Goal: Task Accomplishment & Management: Manage account settings

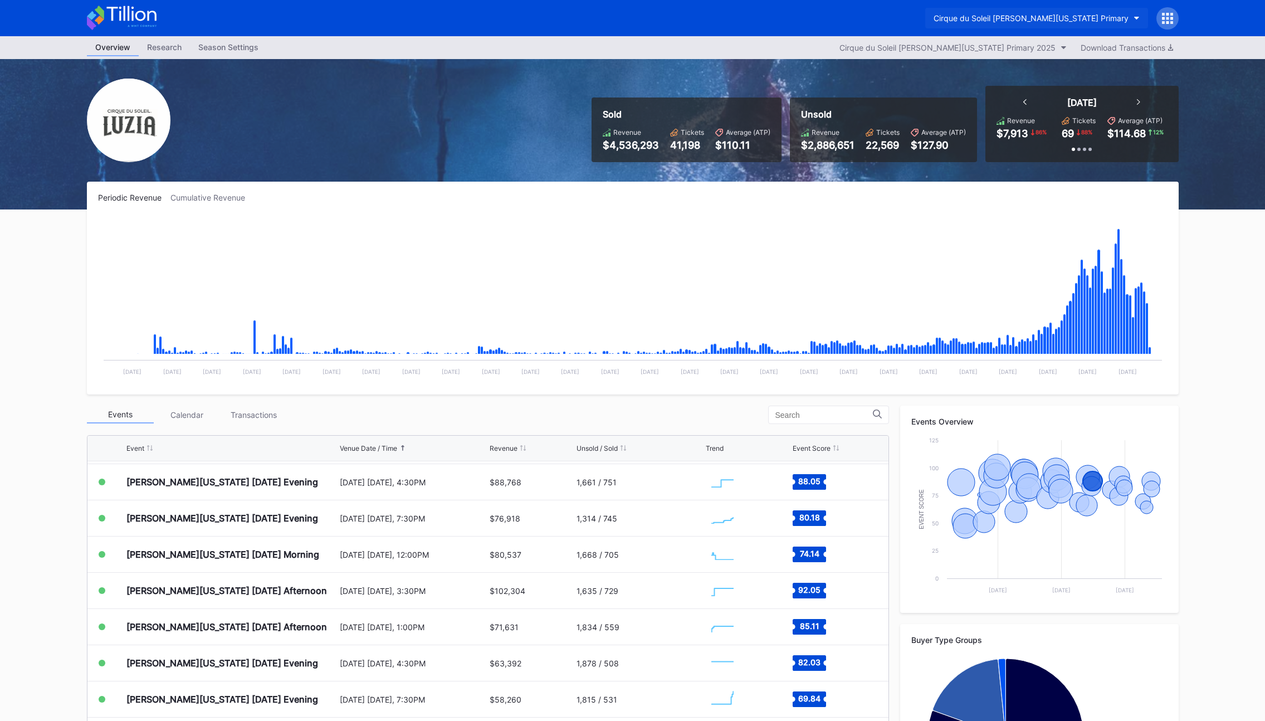
click at [1095, 19] on div "Cirque du Soleil [PERSON_NAME][US_STATE] Primary" at bounding box center [1031, 17] width 195 height 9
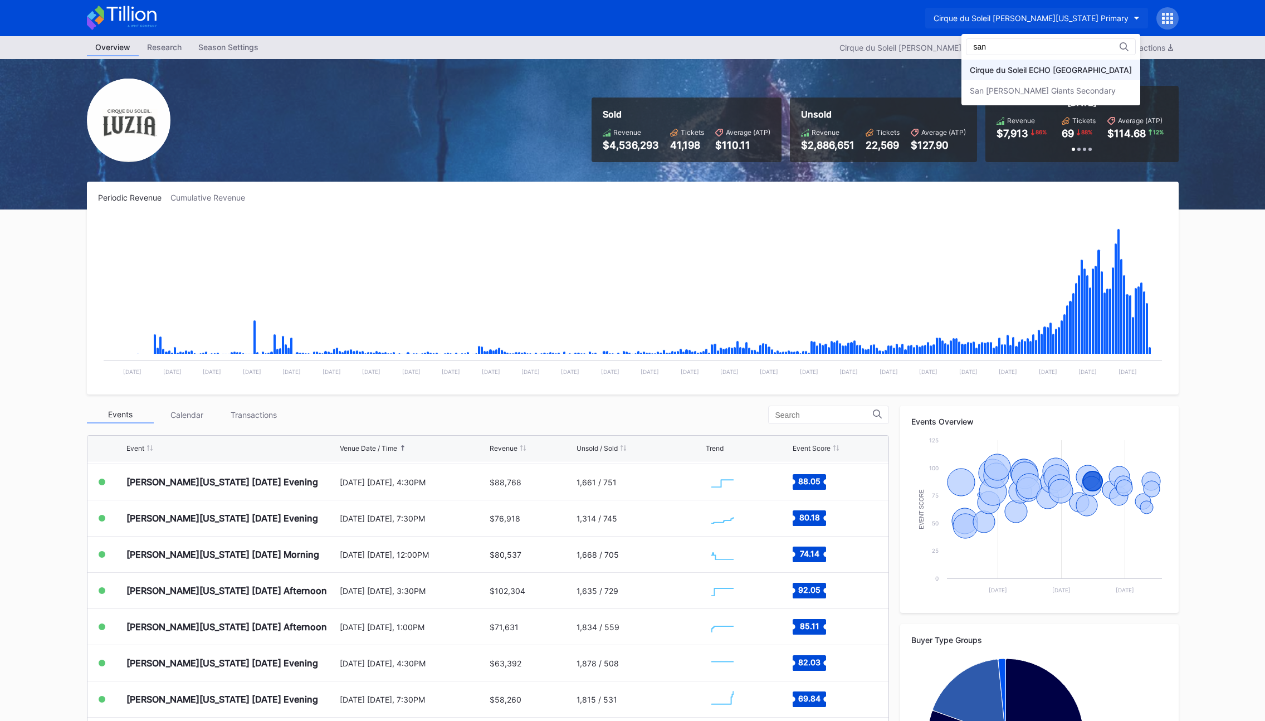
type input "san"
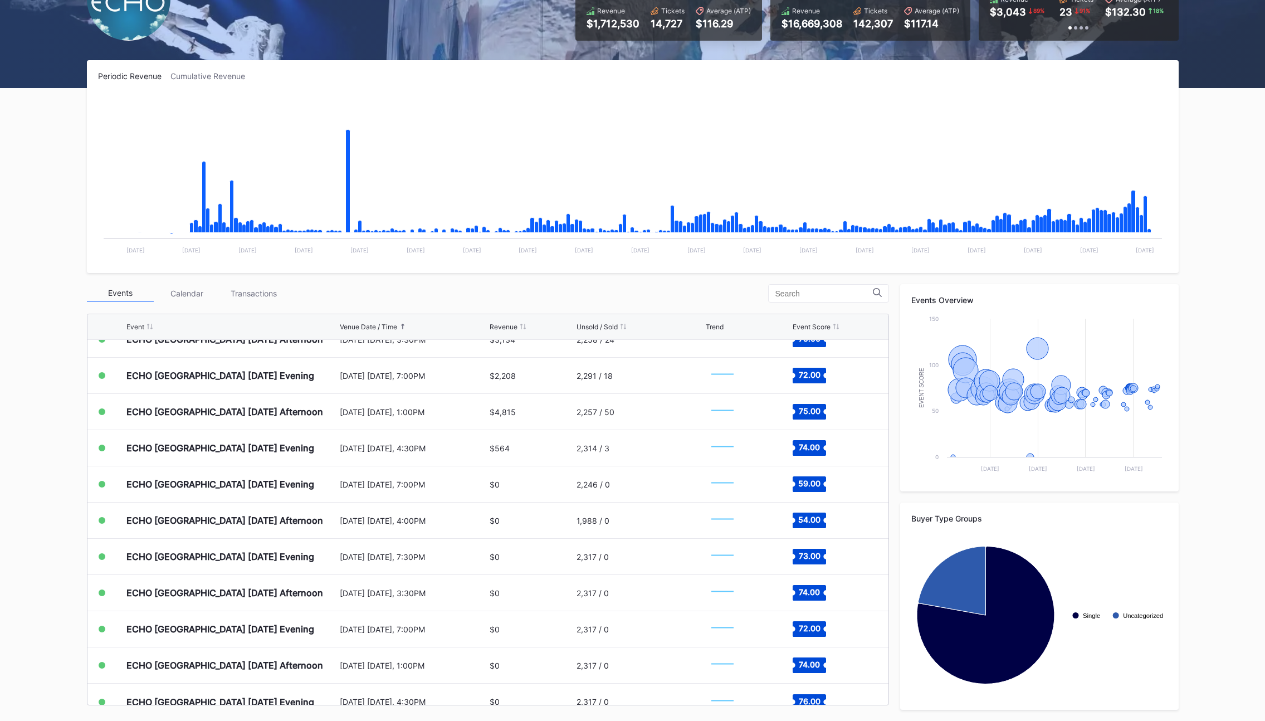
scroll to position [2170, 0]
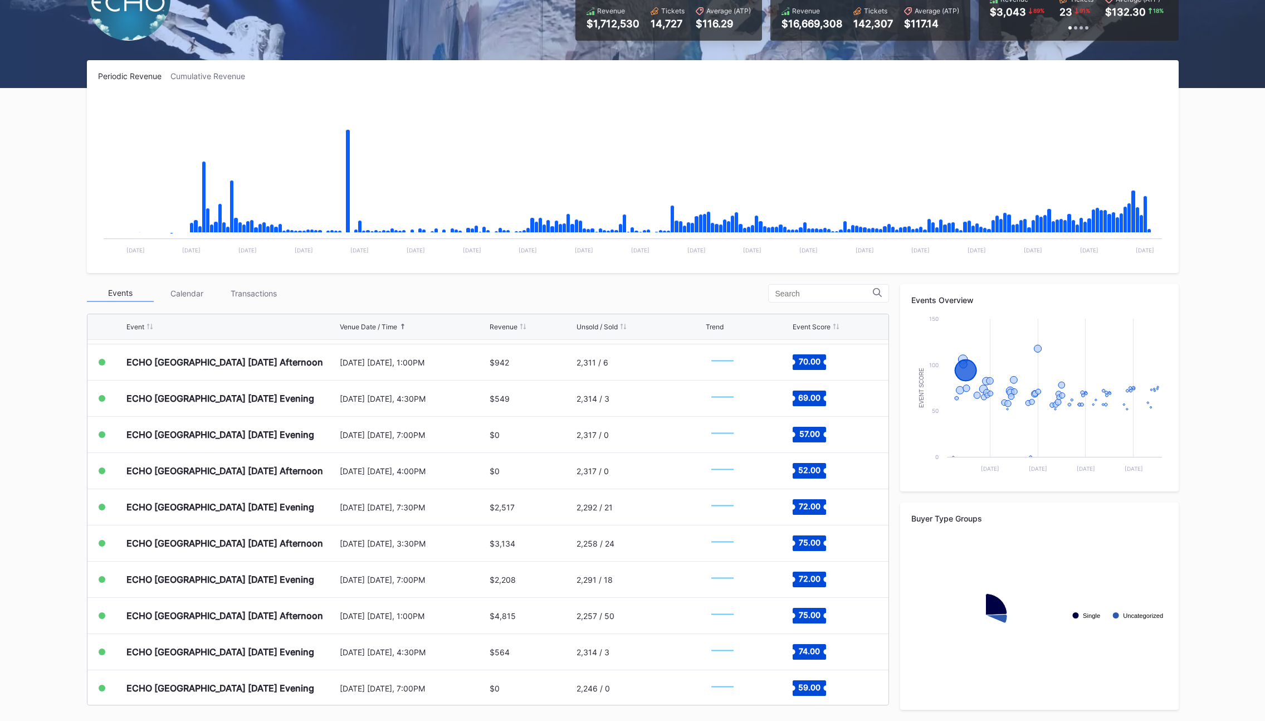
scroll to position [2170, 0]
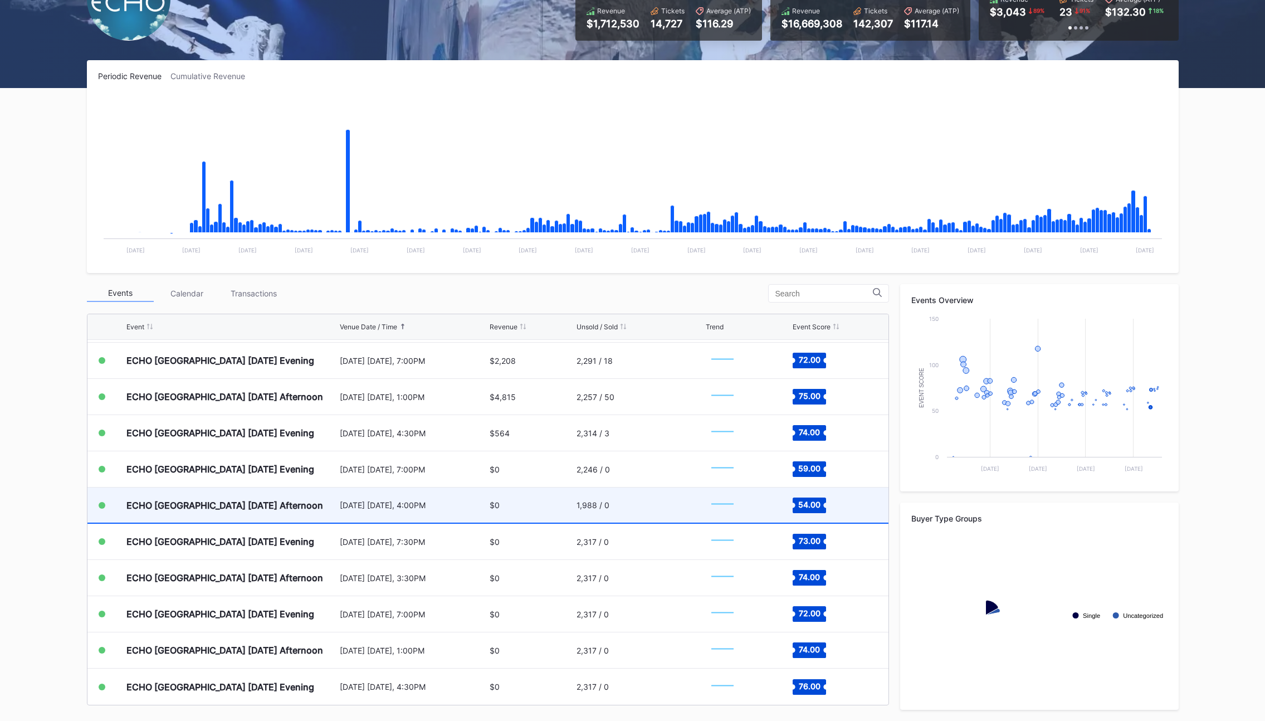
click at [273, 500] on div "ECHO [GEOGRAPHIC_DATA] [DATE] Afternoon" at bounding box center [224, 505] width 197 height 11
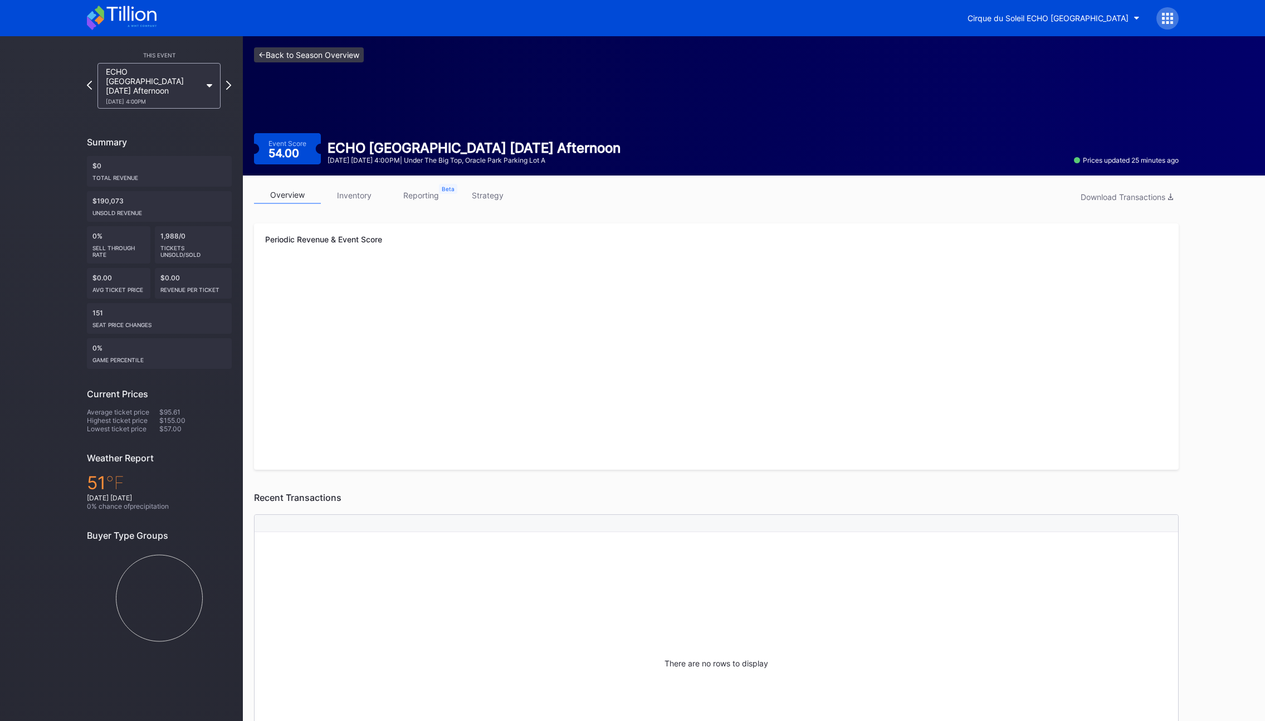
click at [291, 60] on link "<- Back to Season Overview" at bounding box center [309, 54] width 110 height 15
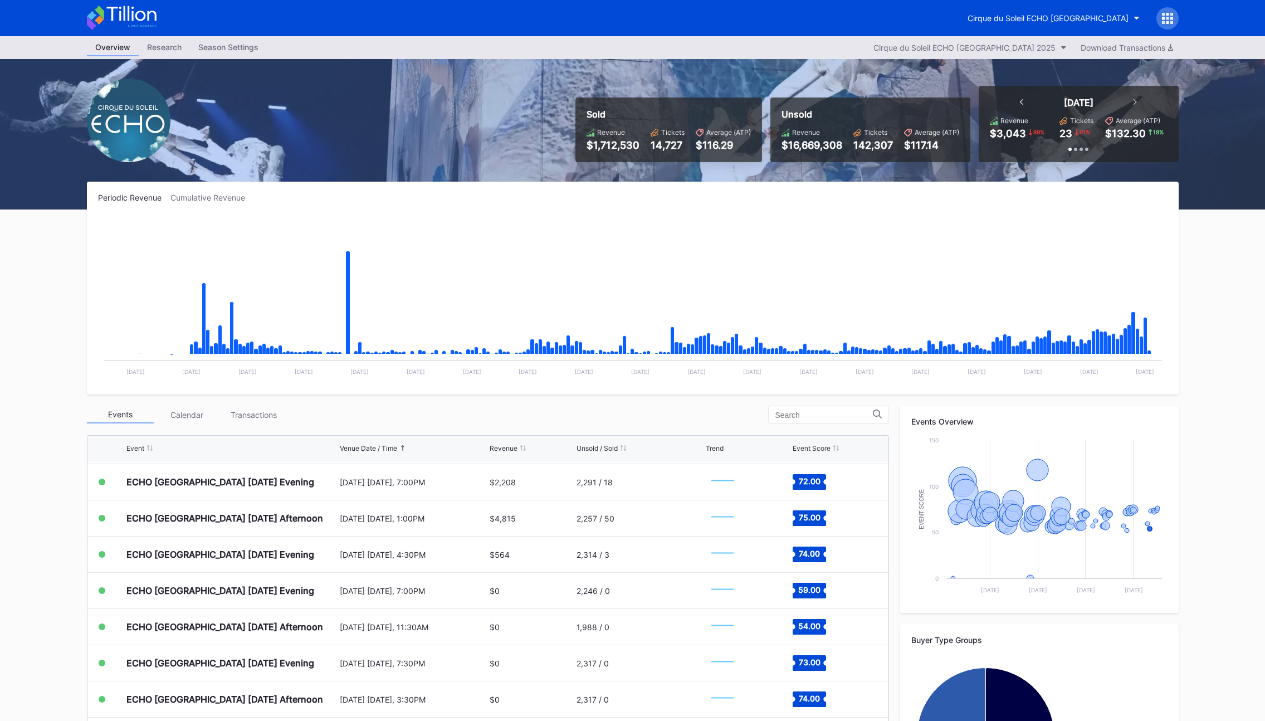
click at [1178, 18] on div at bounding box center [1167, 18] width 22 height 22
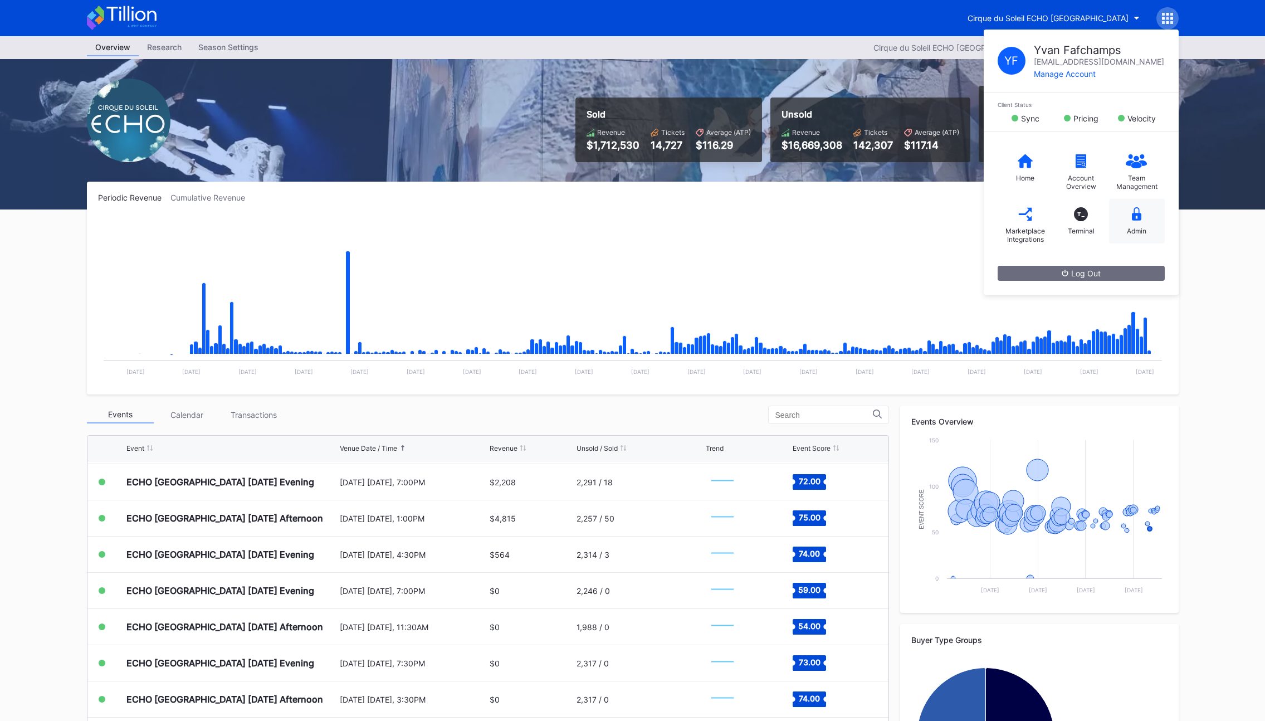
click at [1144, 216] on div "Admin" at bounding box center [1137, 221] width 56 height 45
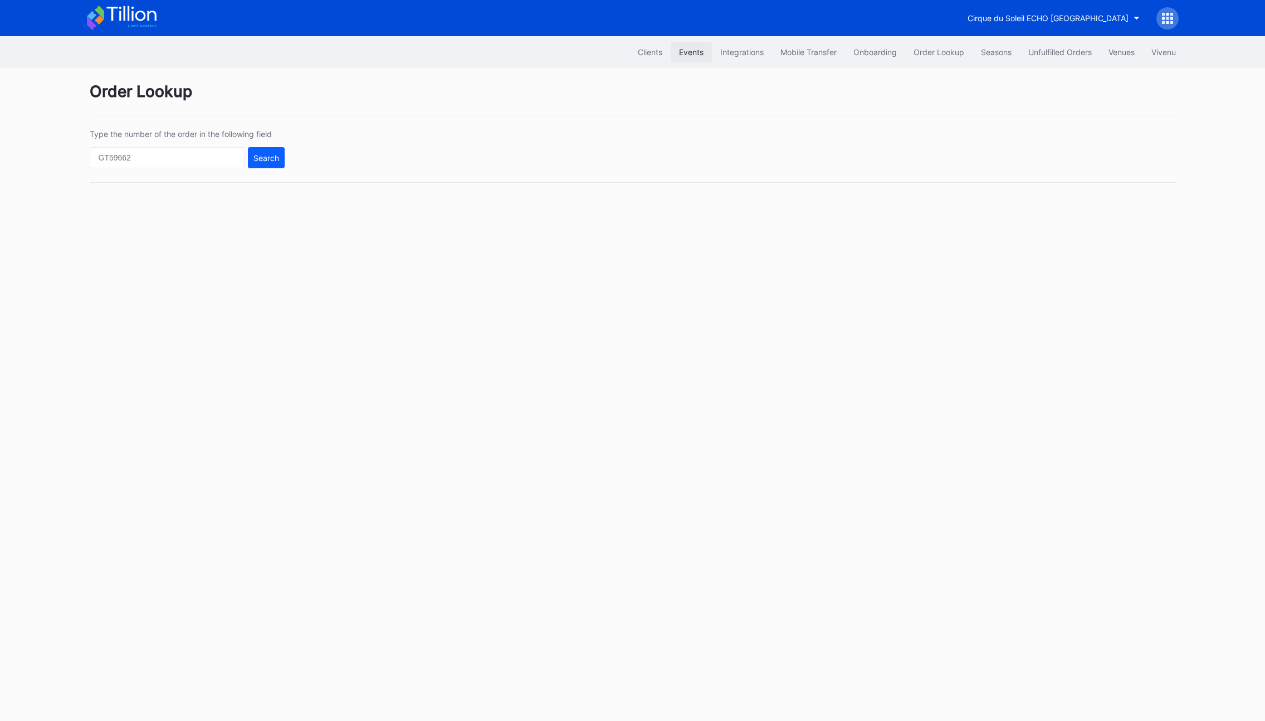
click at [675, 42] on button "Events" at bounding box center [691, 52] width 41 height 21
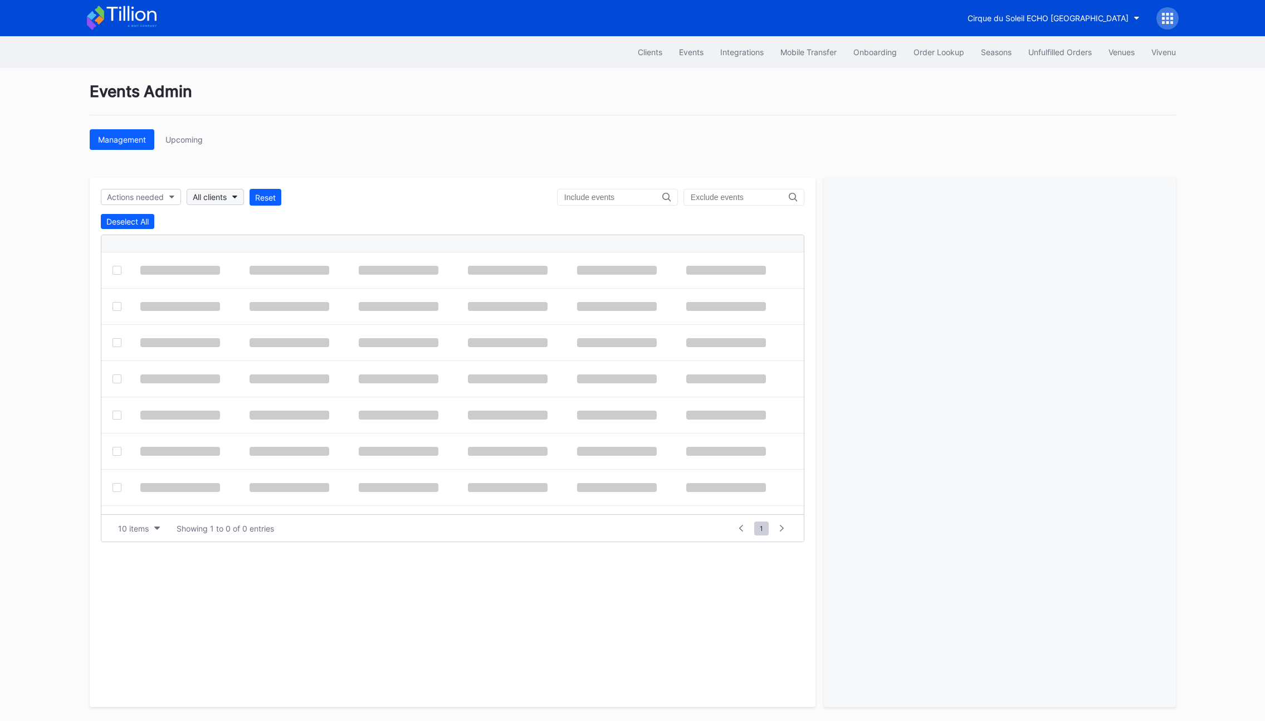
click at [205, 207] on div "Actions needed All clients Reset Deselect All 10 items Showing 1 to 0 of 0 entr…" at bounding box center [453, 442] width 726 height 529
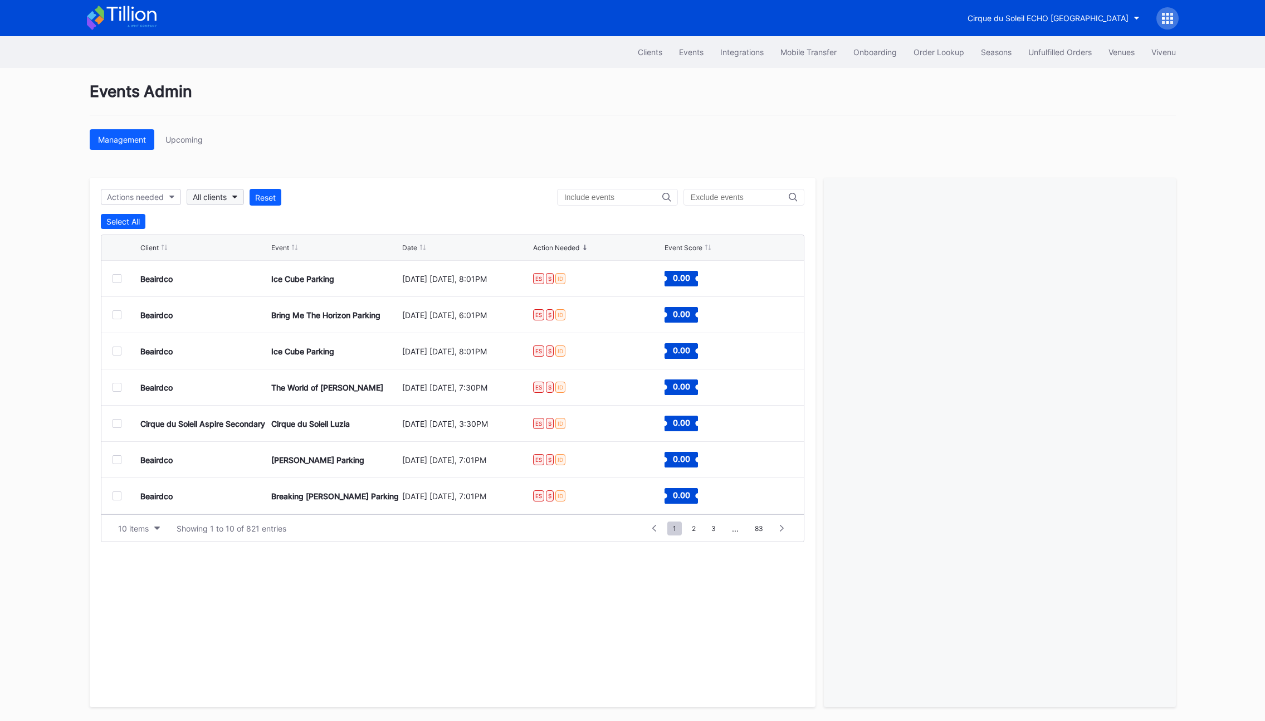
click at [223, 199] on div "All clients" at bounding box center [210, 196] width 34 height 9
type input "san fr"
click at [245, 242] on div "Cirque du Soleil ECHO [GEOGRAPHIC_DATA]" at bounding box center [276, 246] width 161 height 9
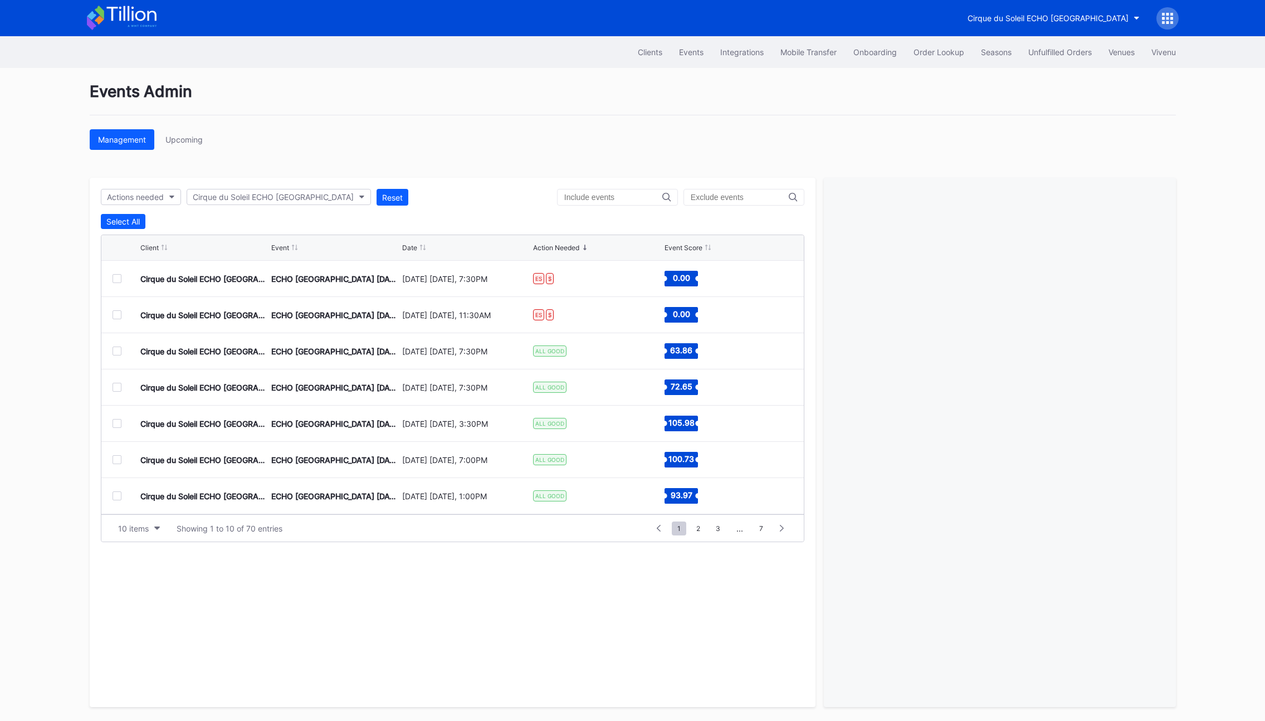
click at [406, 247] on div "Date" at bounding box center [409, 247] width 15 height 8
click at [155, 523] on button "10 items" at bounding box center [139, 528] width 53 height 15
click at [138, 608] on div "200 items" at bounding box center [139, 618] width 53 height 21
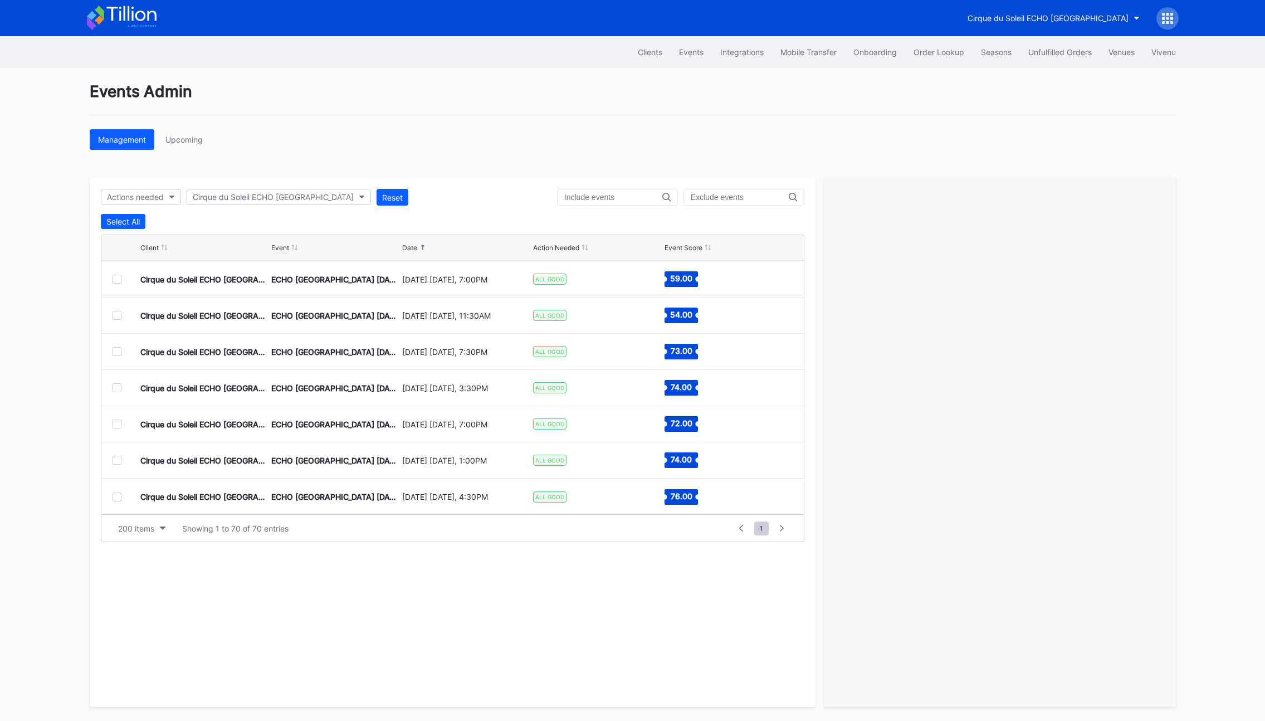
click at [118, 318] on div at bounding box center [117, 315] width 9 height 9
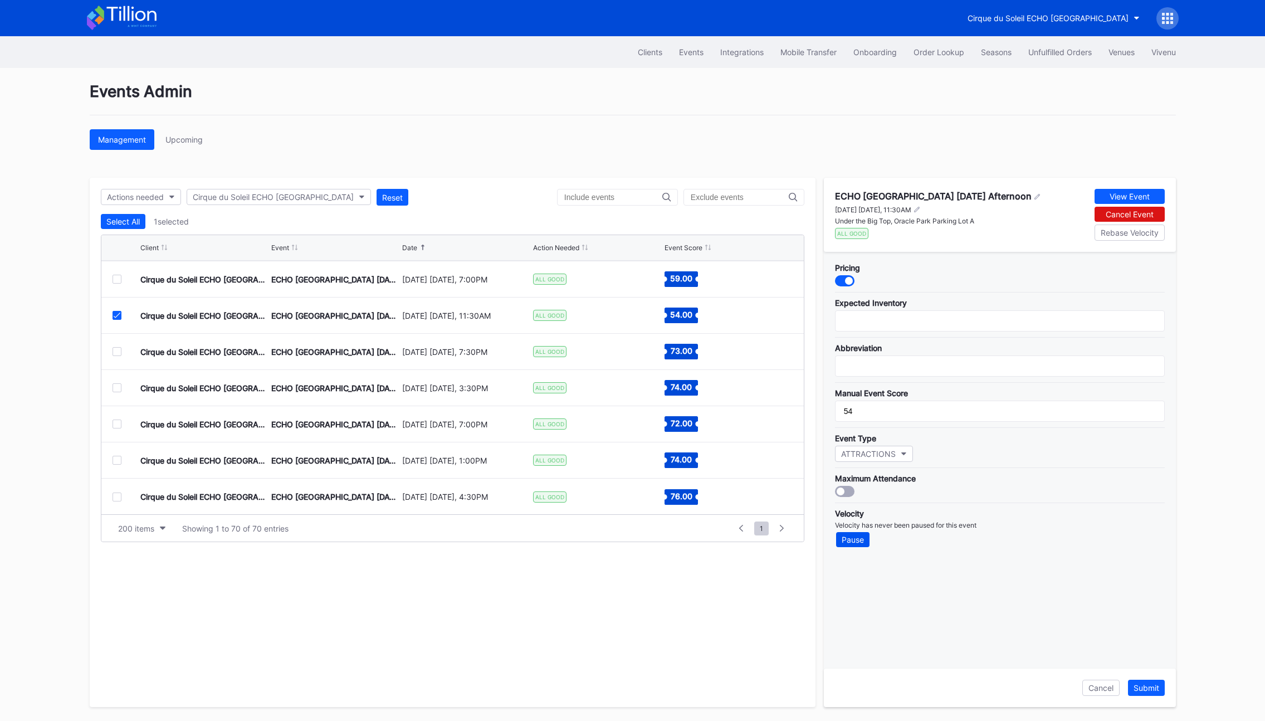
click at [859, 543] on div "Pause" at bounding box center [853, 539] width 22 height 9
click at [1169, 23] on icon at bounding box center [1167, 18] width 11 height 11
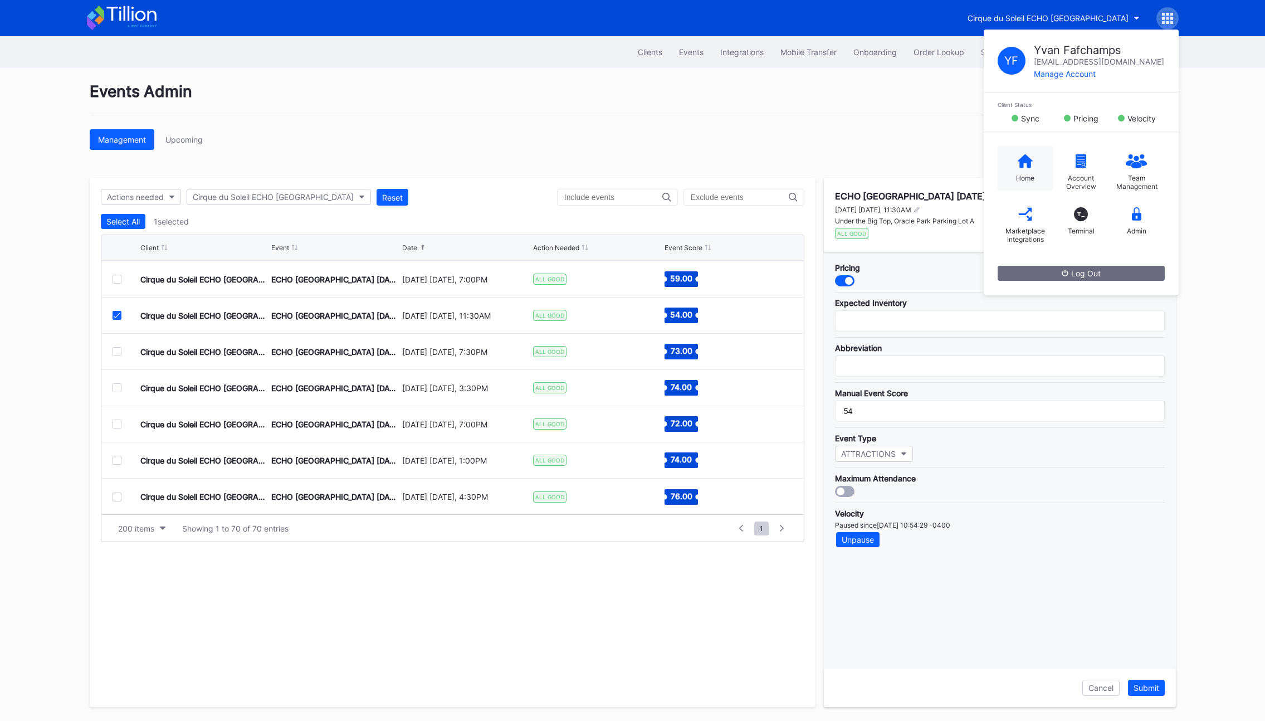
click at [1012, 159] on div "Home" at bounding box center [1026, 168] width 56 height 45
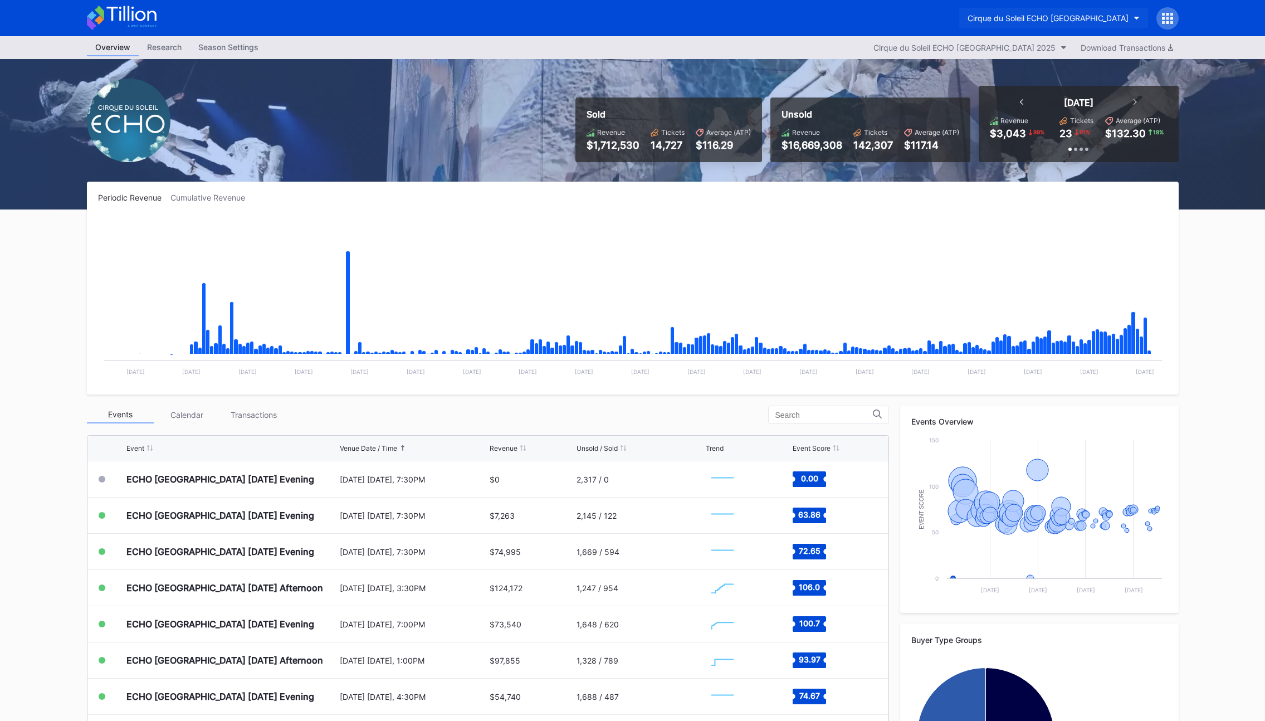
scroll to position [3, 0]
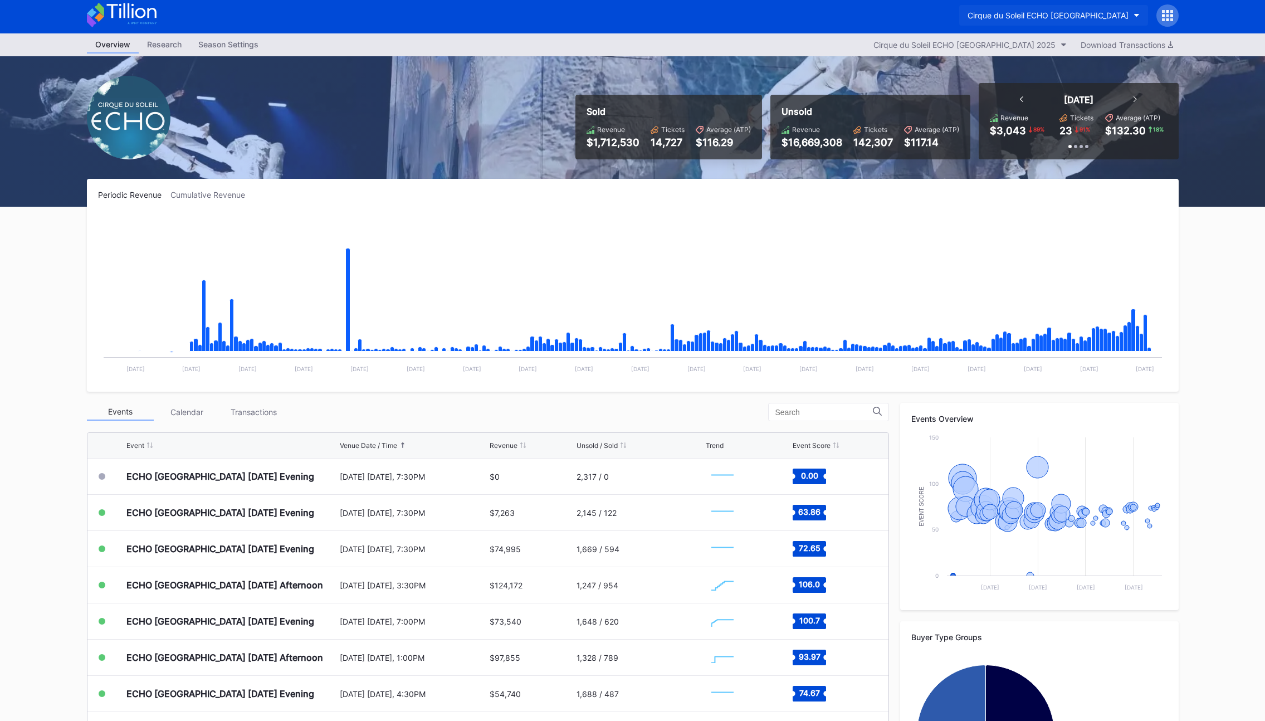
click at [1071, 16] on div "Cirque du Soleil ECHO [GEOGRAPHIC_DATA]" at bounding box center [1048, 15] width 161 height 9
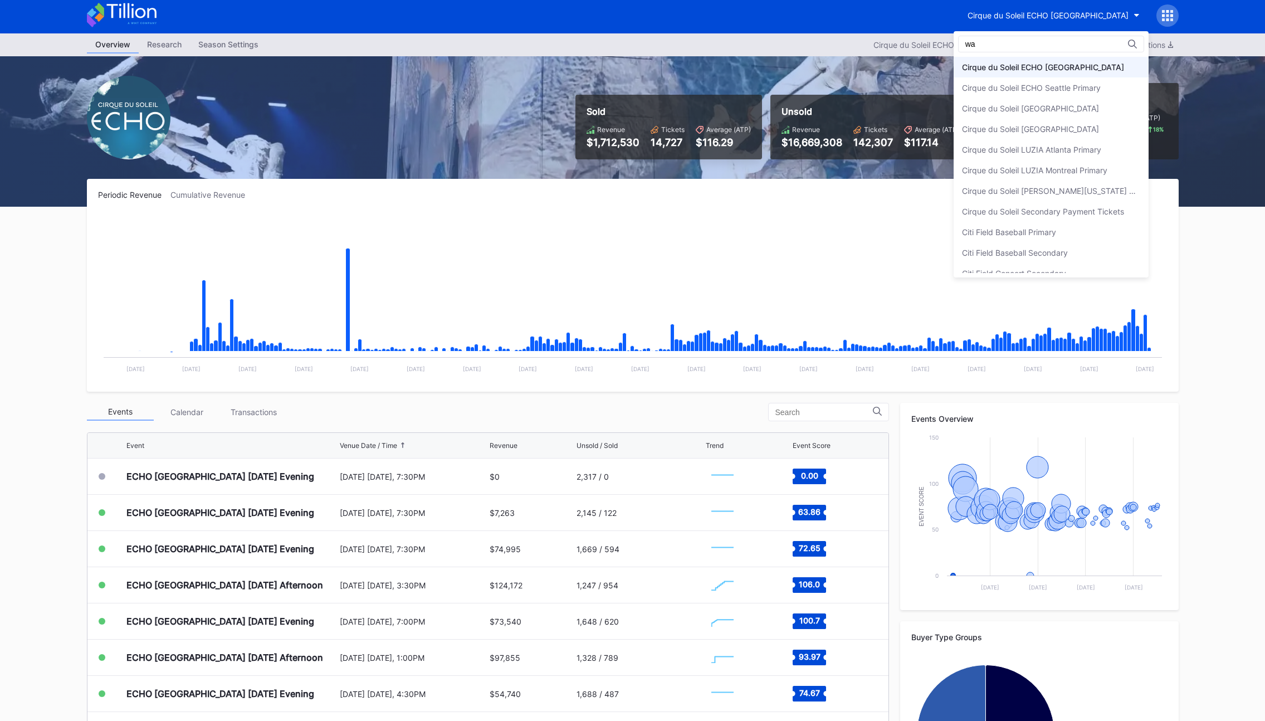
scroll to position [0, 0]
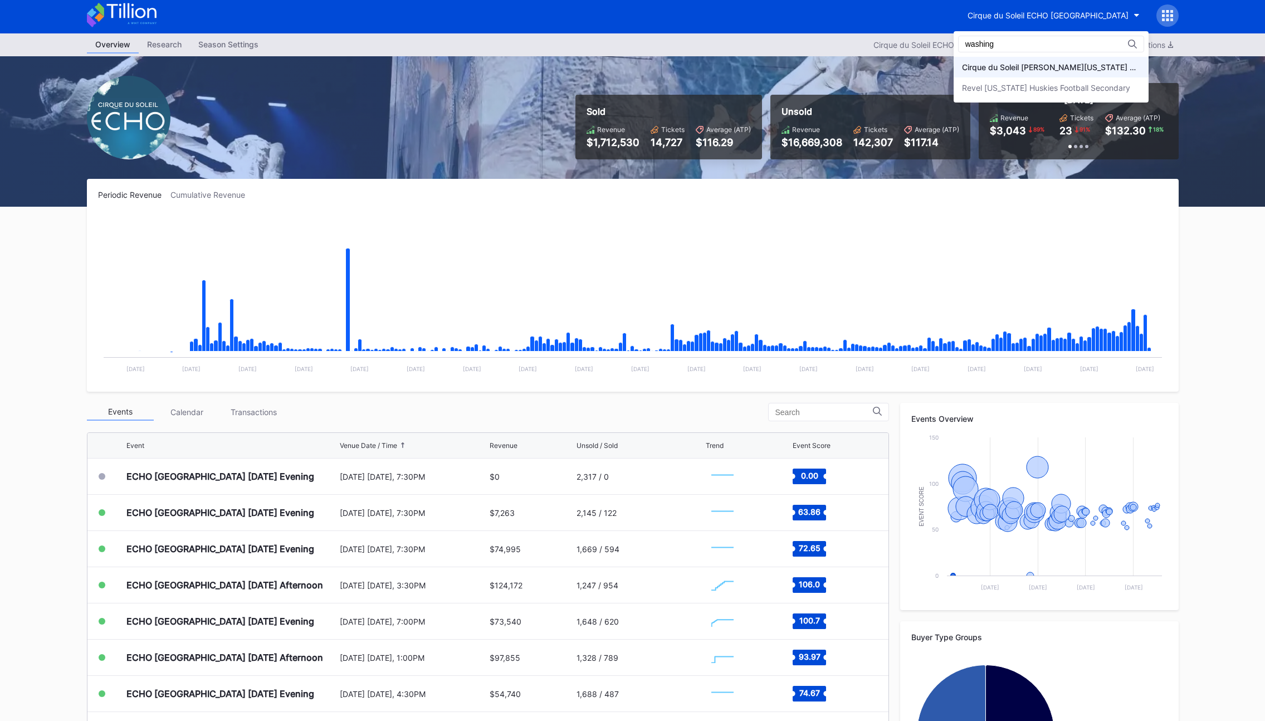
type input "washing"
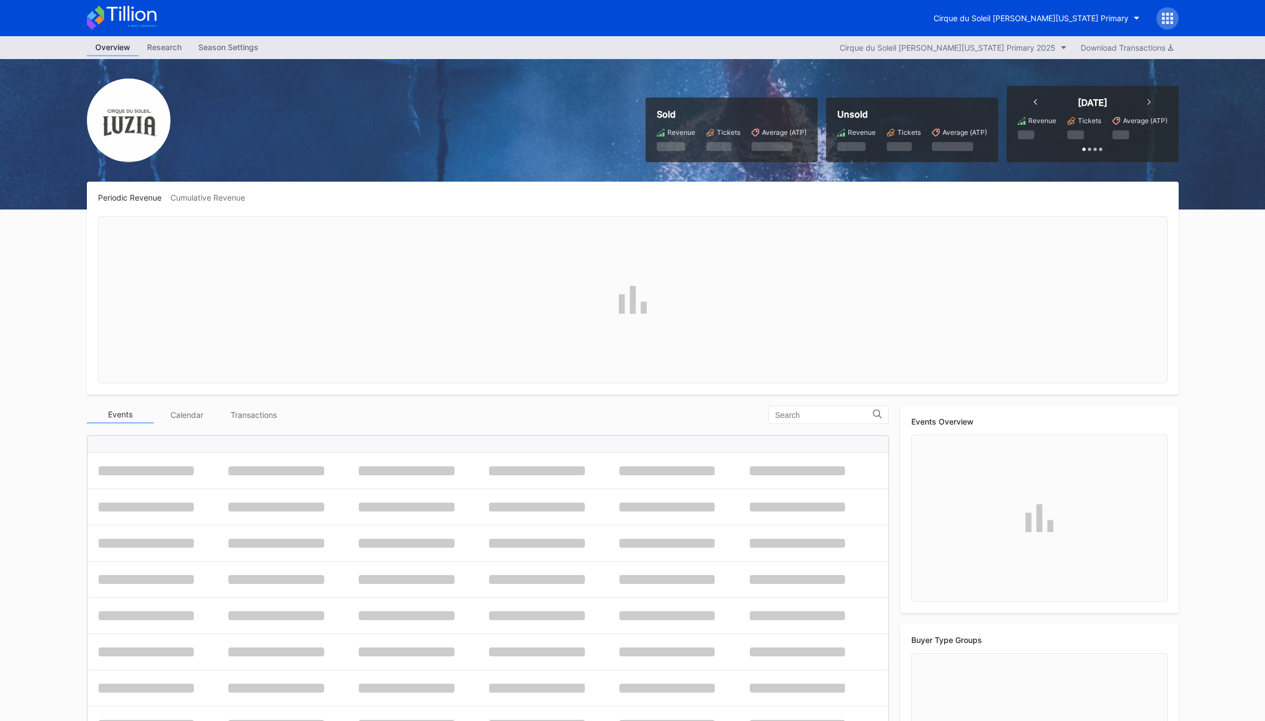
scroll to position [833, 0]
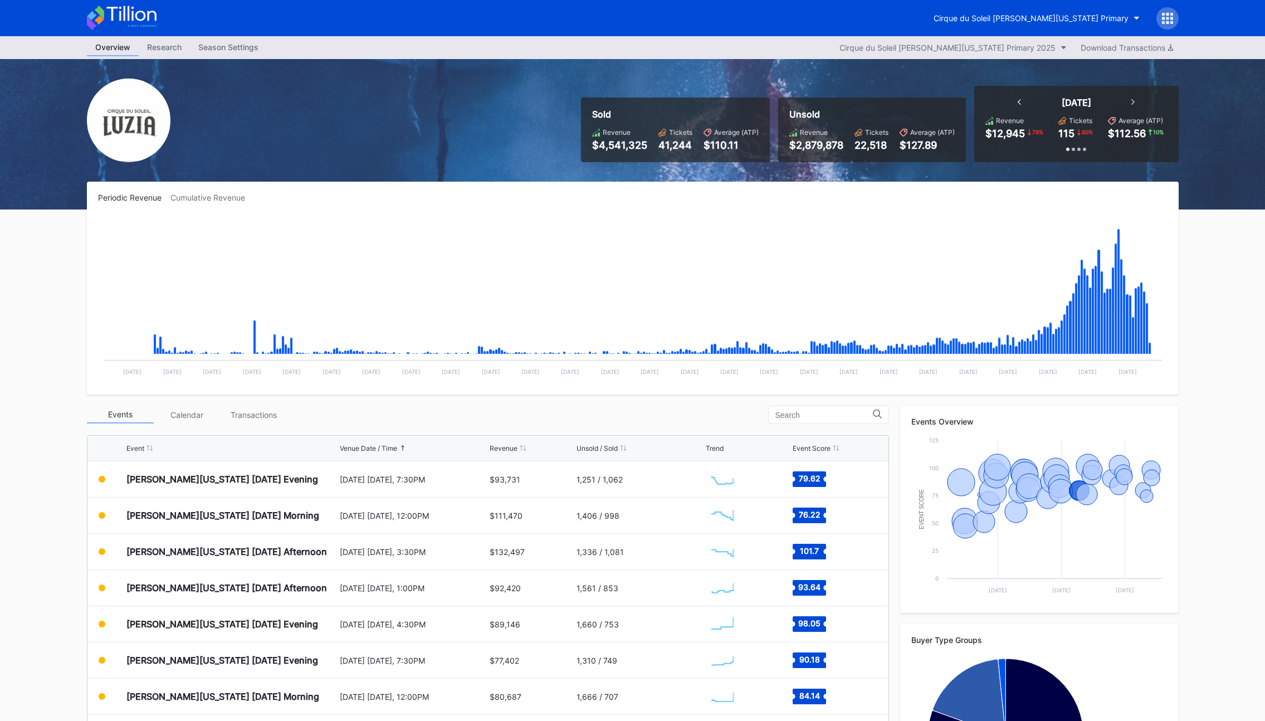
click at [1158, 26] on div "Cirque du Soleil [PERSON_NAME][US_STATE] Primary" at bounding box center [1051, 18] width 253 height 22
click at [1164, 41] on button "Download Transactions" at bounding box center [1127, 47] width 104 height 15
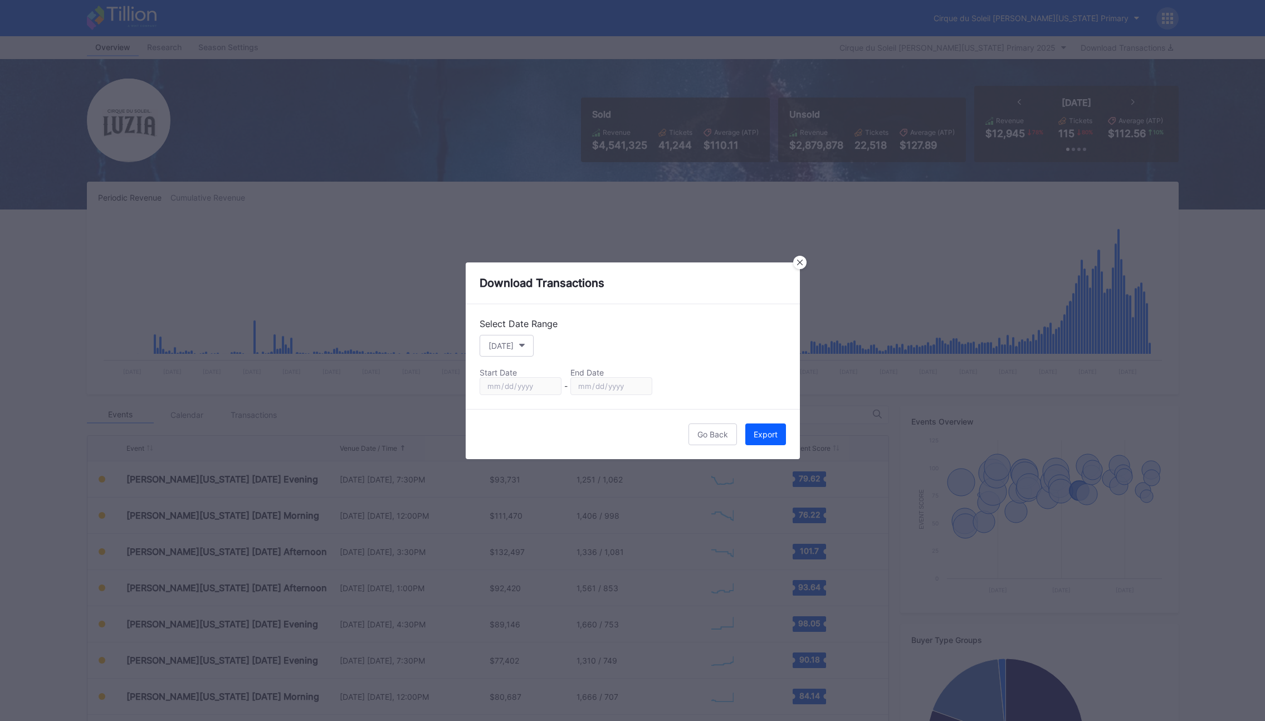
drag, startPoint x: 799, startPoint y: 263, endPoint x: 806, endPoint y: 259, distance: 8.0
click at [799, 263] on icon at bounding box center [800, 263] width 6 height 6
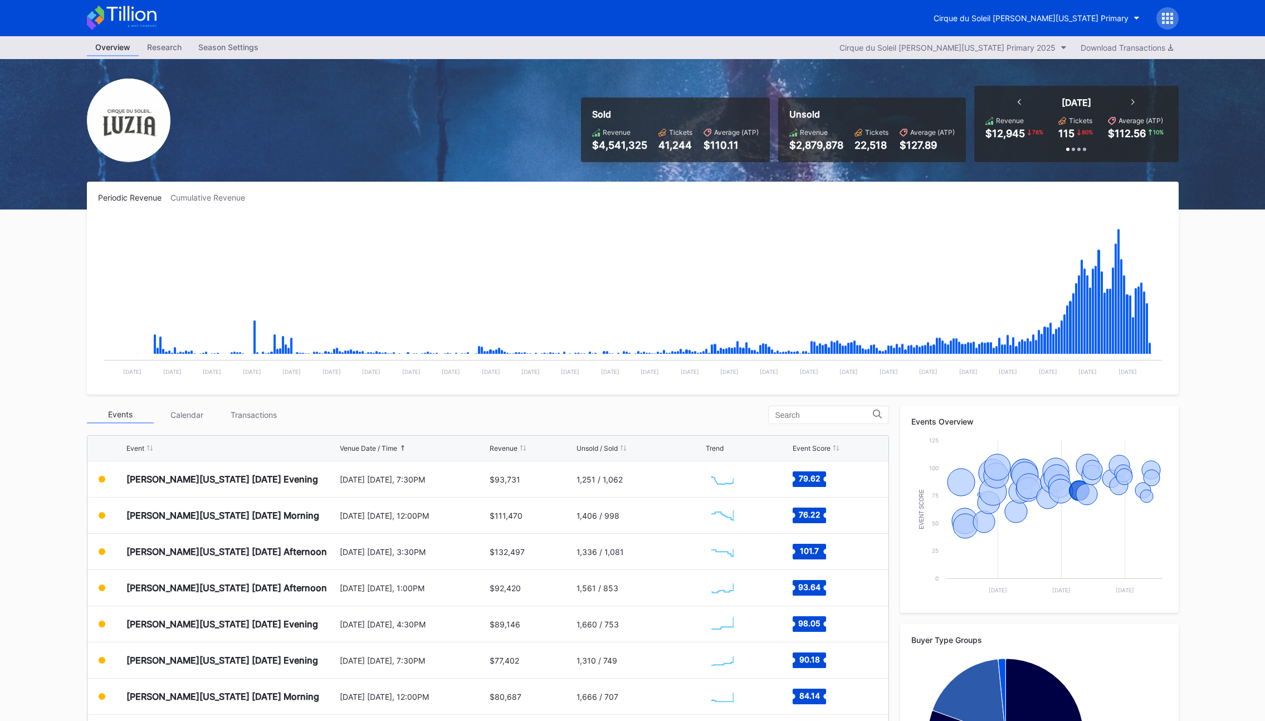
click at [1175, 19] on div at bounding box center [1167, 18] width 22 height 22
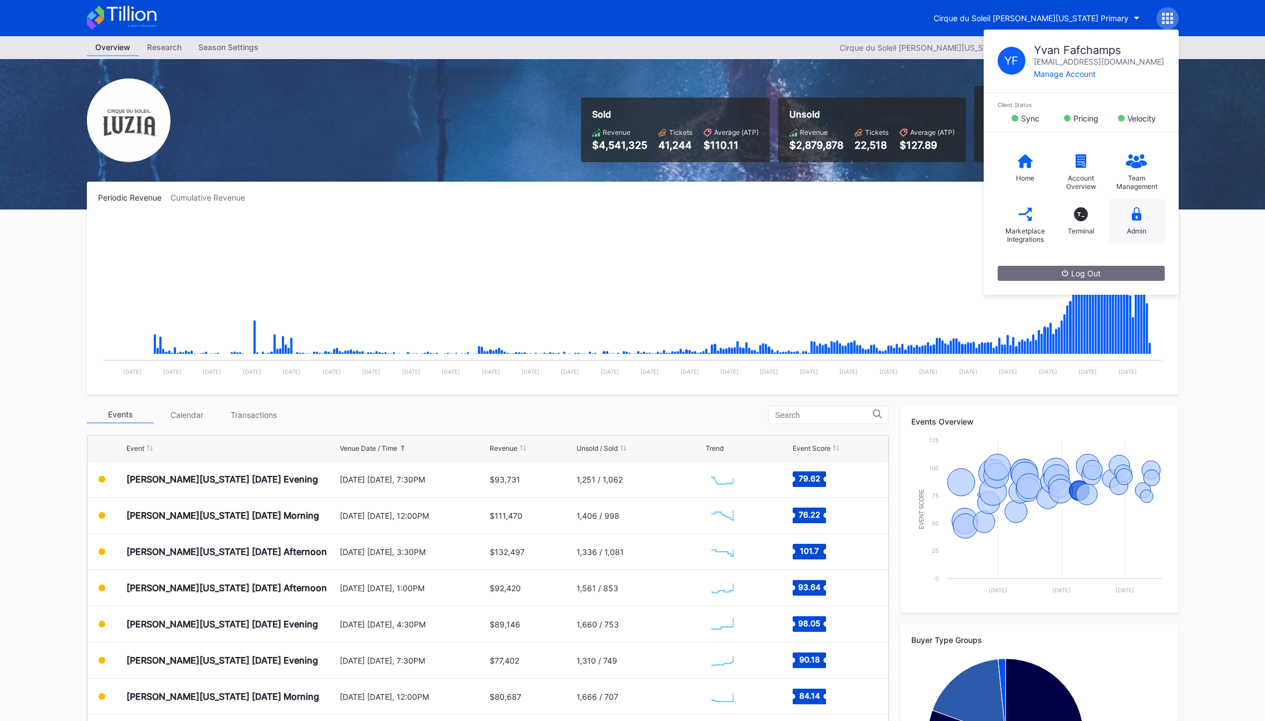
click at [1120, 209] on div "Admin" at bounding box center [1137, 221] width 56 height 45
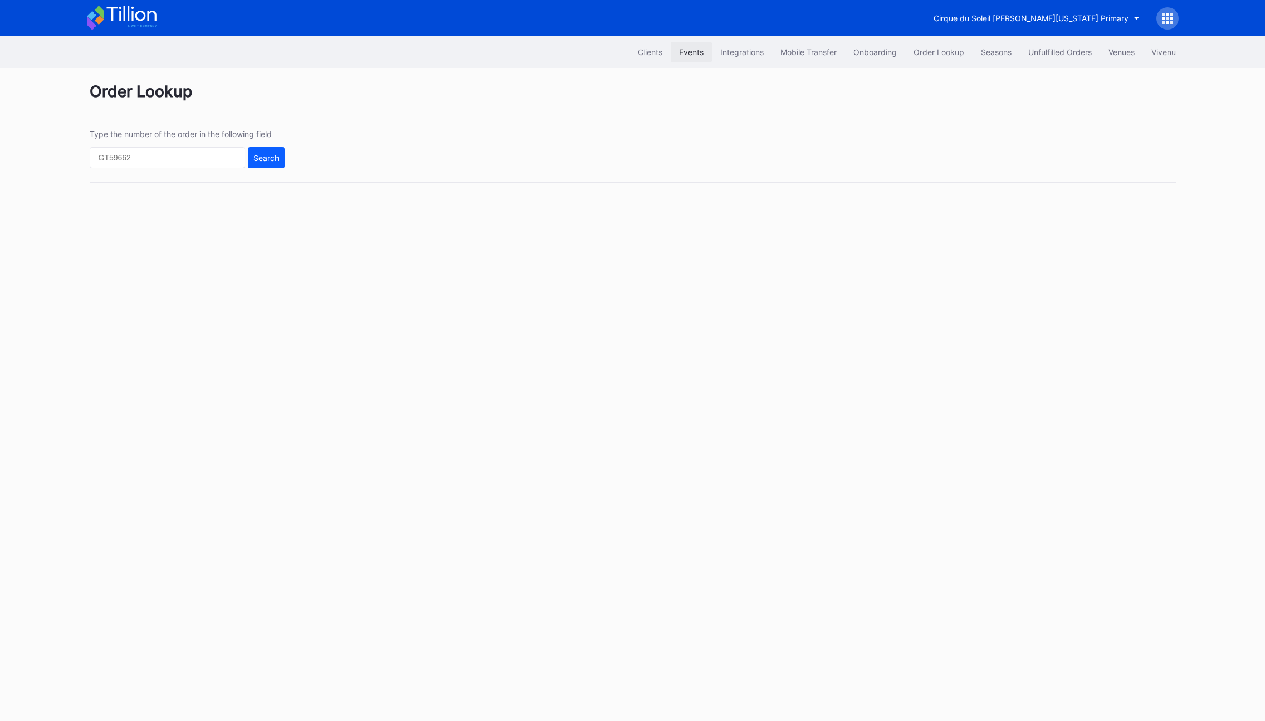
click at [703, 53] on button "Events" at bounding box center [691, 52] width 41 height 21
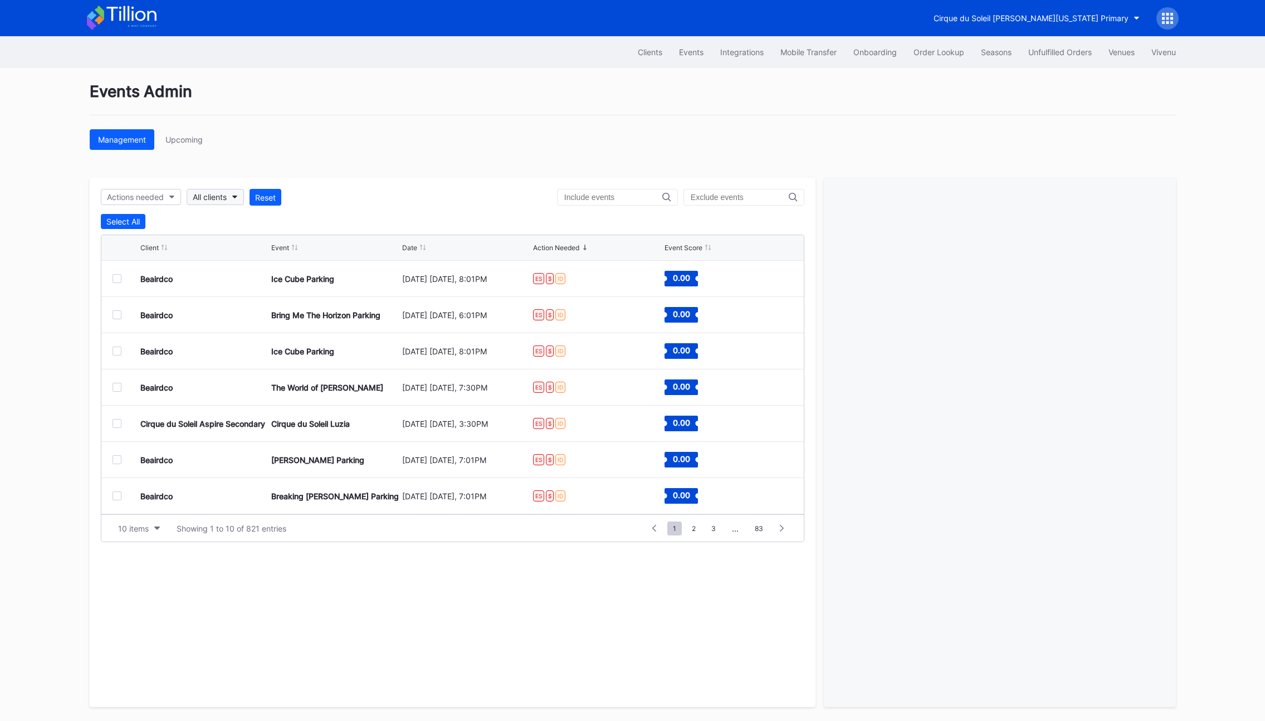
click at [225, 197] on div "All clients" at bounding box center [210, 196] width 34 height 9
type input "washing"
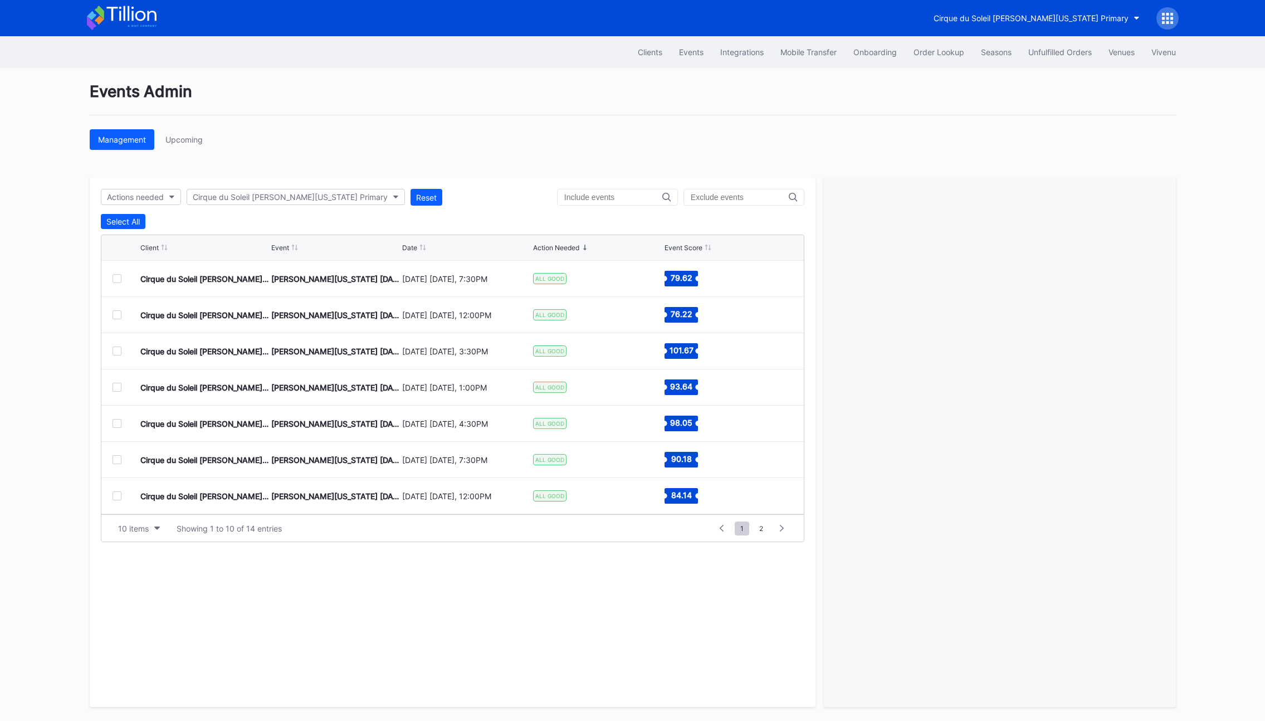
click at [416, 243] on div "Date" at bounding box center [409, 247] width 15 height 8
click at [438, 165] on div "Events Admin Management Upcoming Actions needed Cirque du Soleil [PERSON_NAME][…" at bounding box center [633, 394] width 1114 height 653
click at [118, 277] on div at bounding box center [117, 278] width 9 height 9
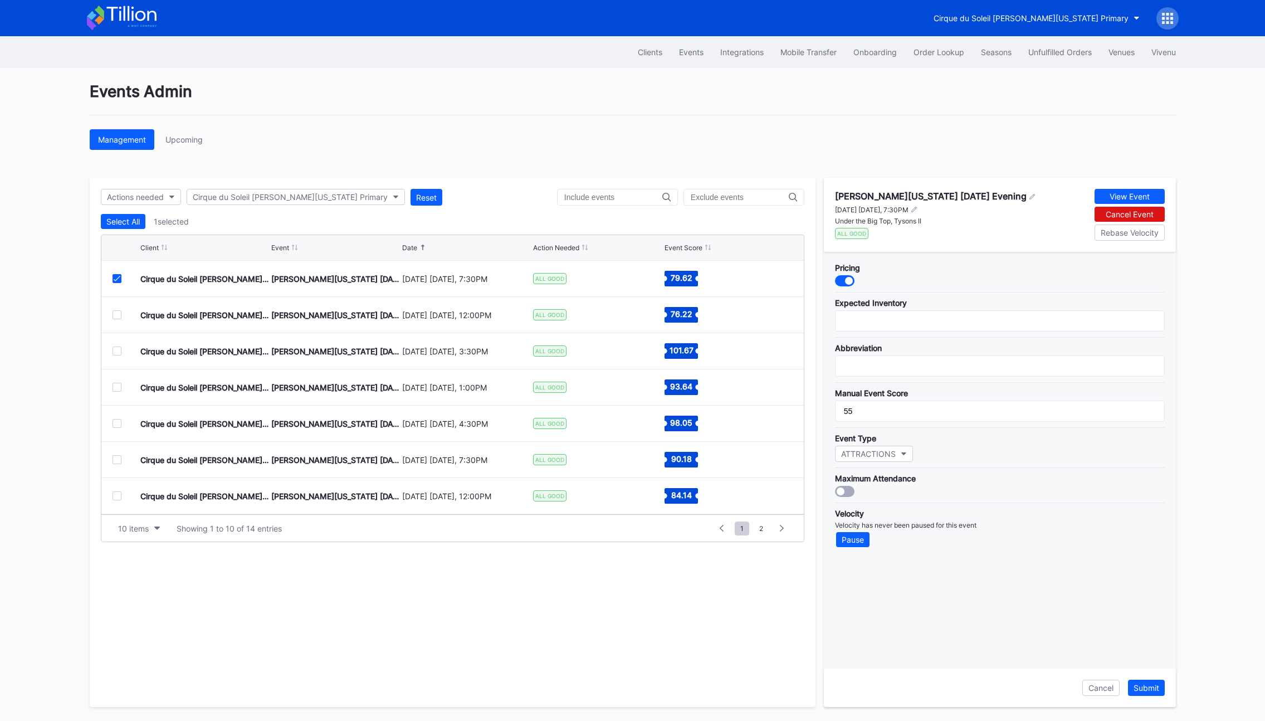
click at [116, 313] on div at bounding box center [117, 314] width 9 height 9
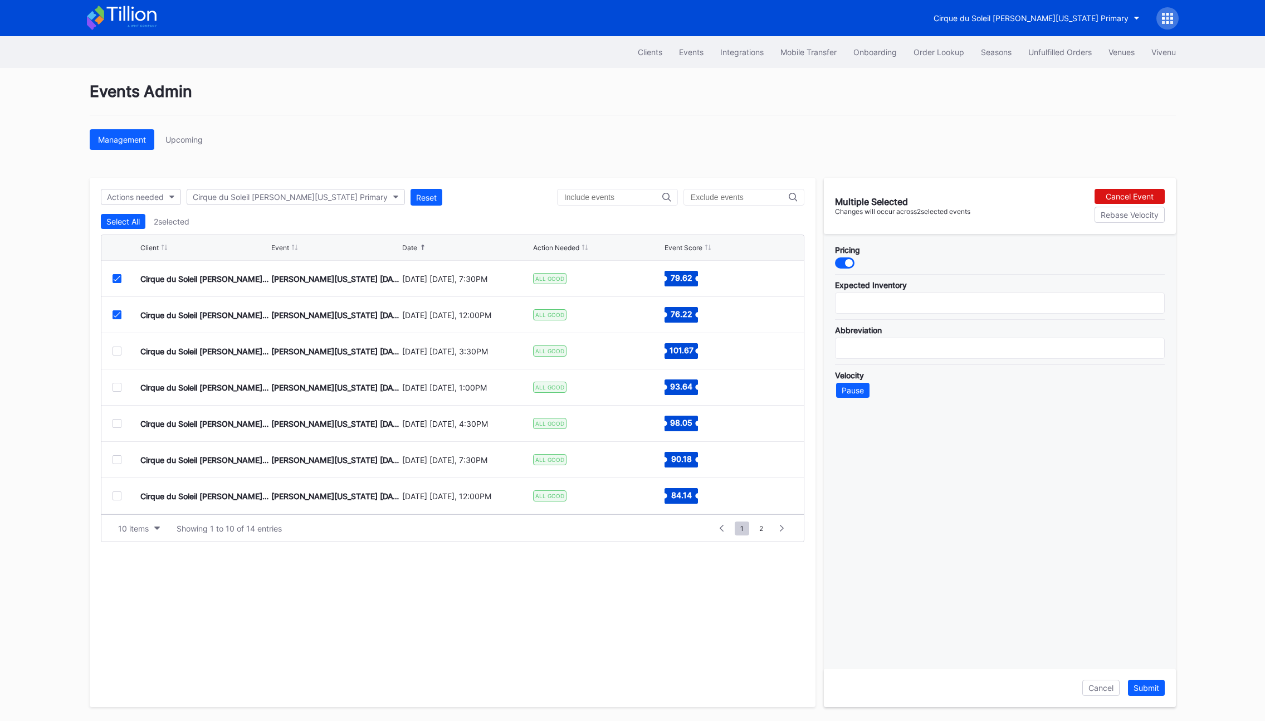
drag, startPoint x: 120, startPoint y: 352, endPoint x: 121, endPoint y: 360, distance: 8.4
click at [120, 351] on div at bounding box center [117, 350] width 9 height 9
click at [118, 384] on div at bounding box center [117, 387] width 9 height 9
click at [115, 426] on div at bounding box center [117, 423] width 9 height 9
click at [854, 391] on div "Pause" at bounding box center [853, 389] width 22 height 9
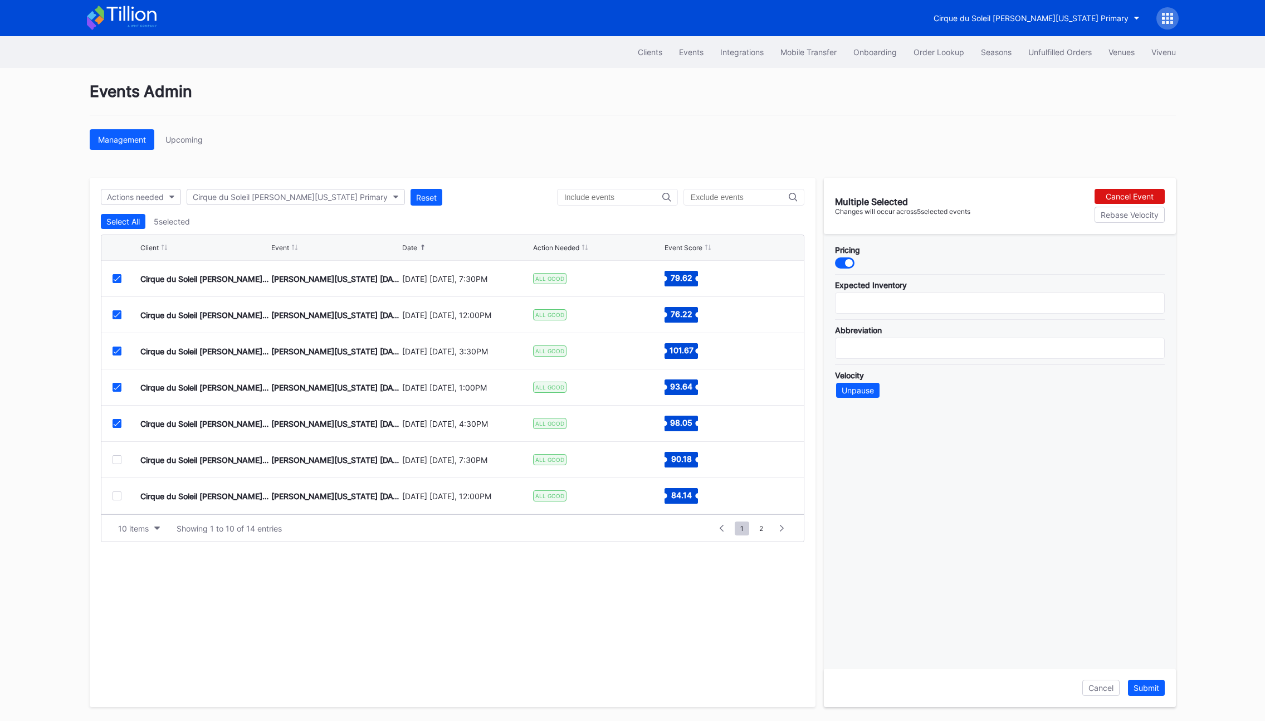
click at [1176, 22] on div at bounding box center [1167, 18] width 22 height 22
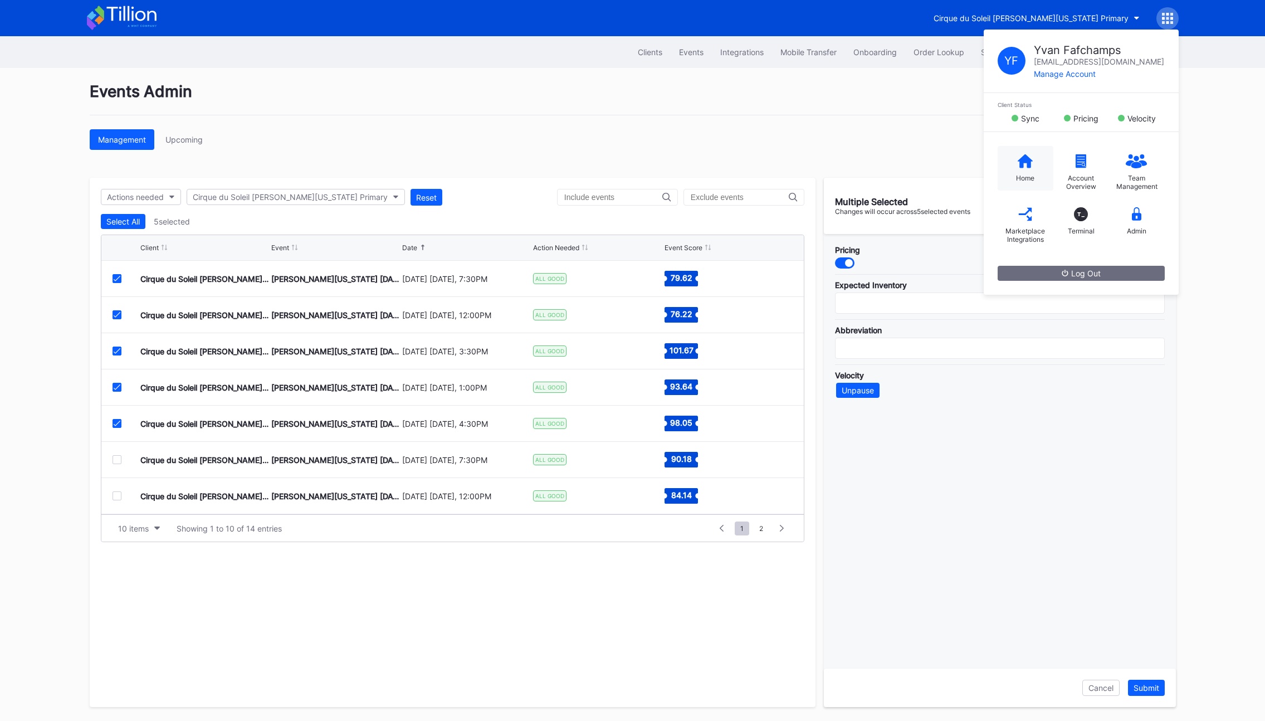
click at [1031, 156] on div "Home" at bounding box center [1026, 168] width 56 height 45
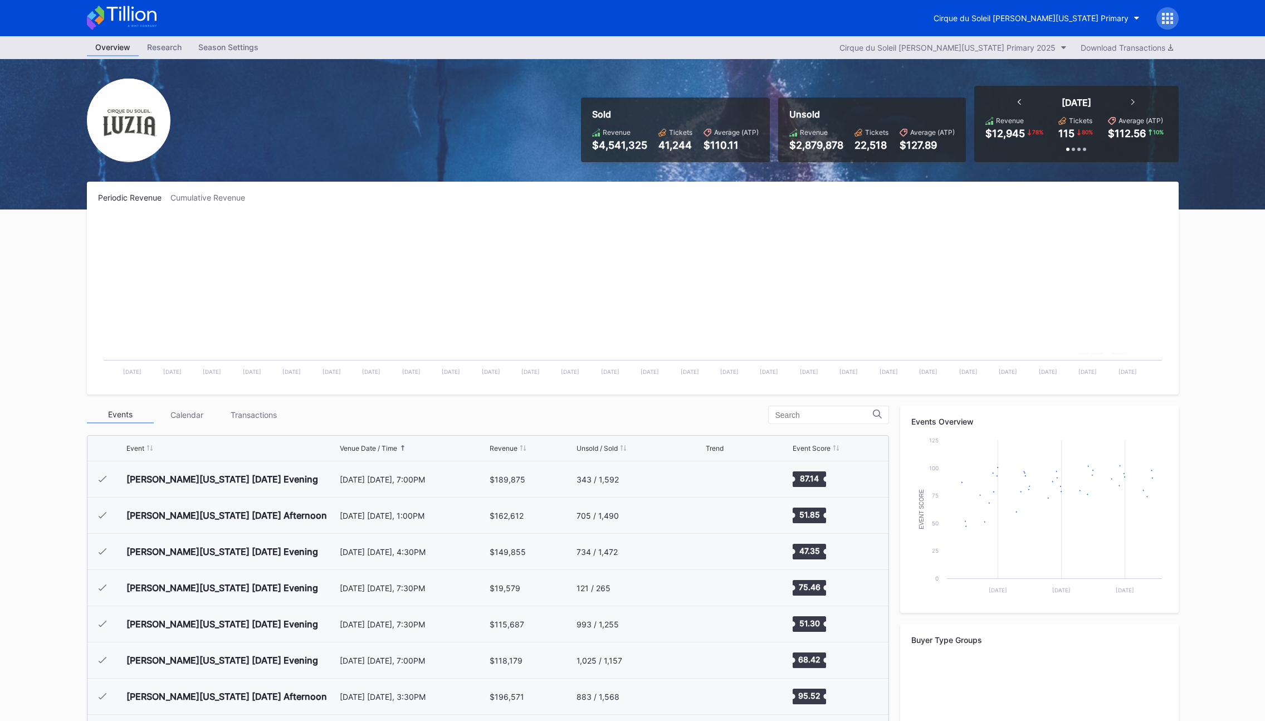
scroll to position [833, 0]
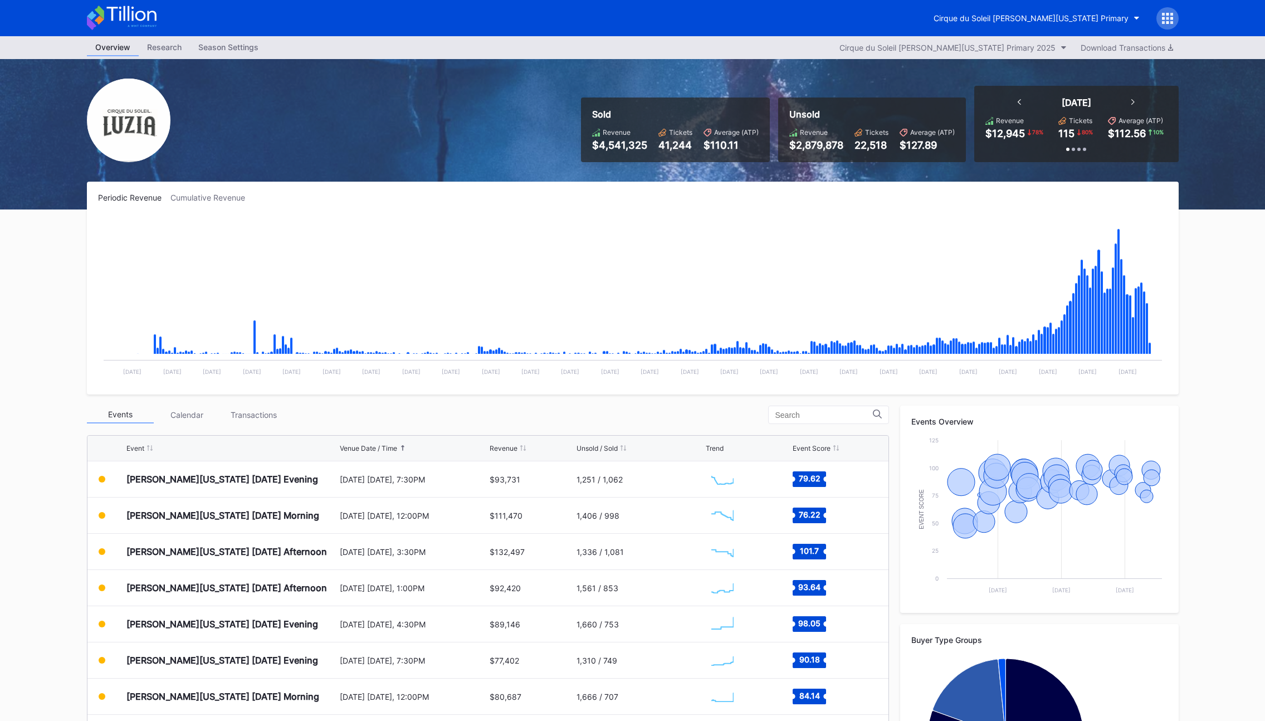
click at [228, 47] on div "Season Settings" at bounding box center [228, 47] width 77 height 16
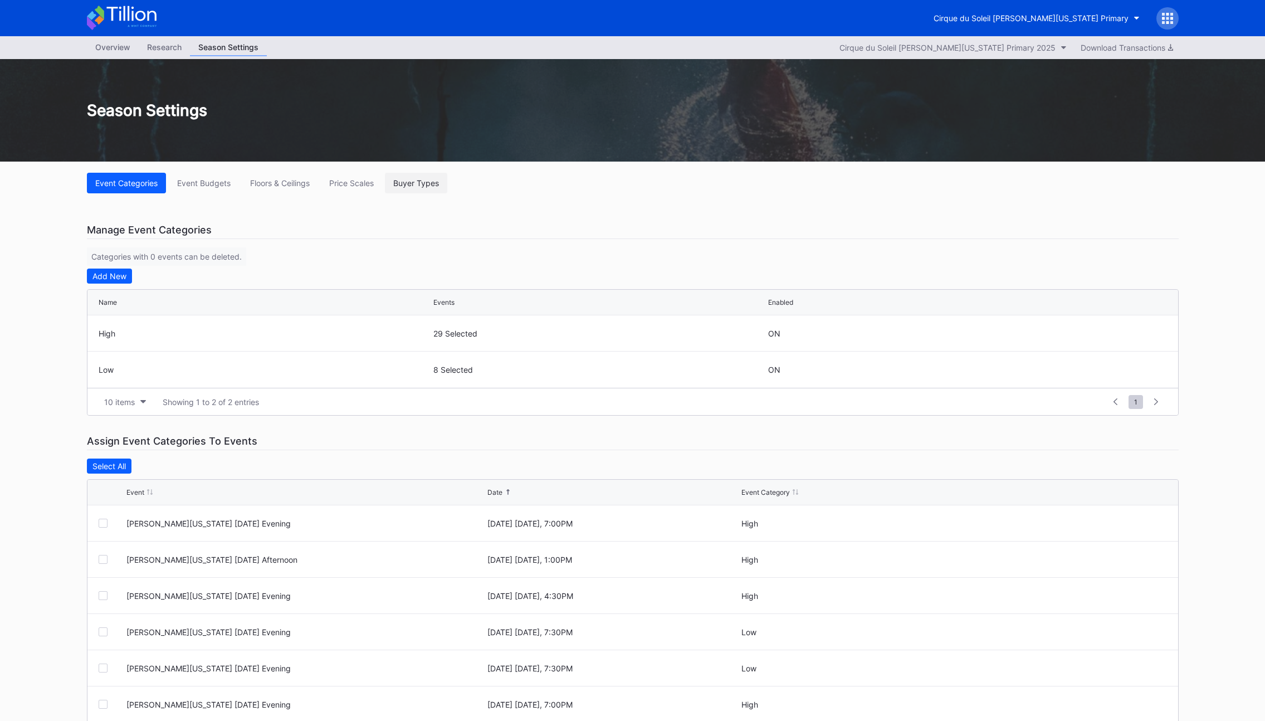
click at [427, 185] on div "Buyer Types" at bounding box center [416, 182] width 46 height 9
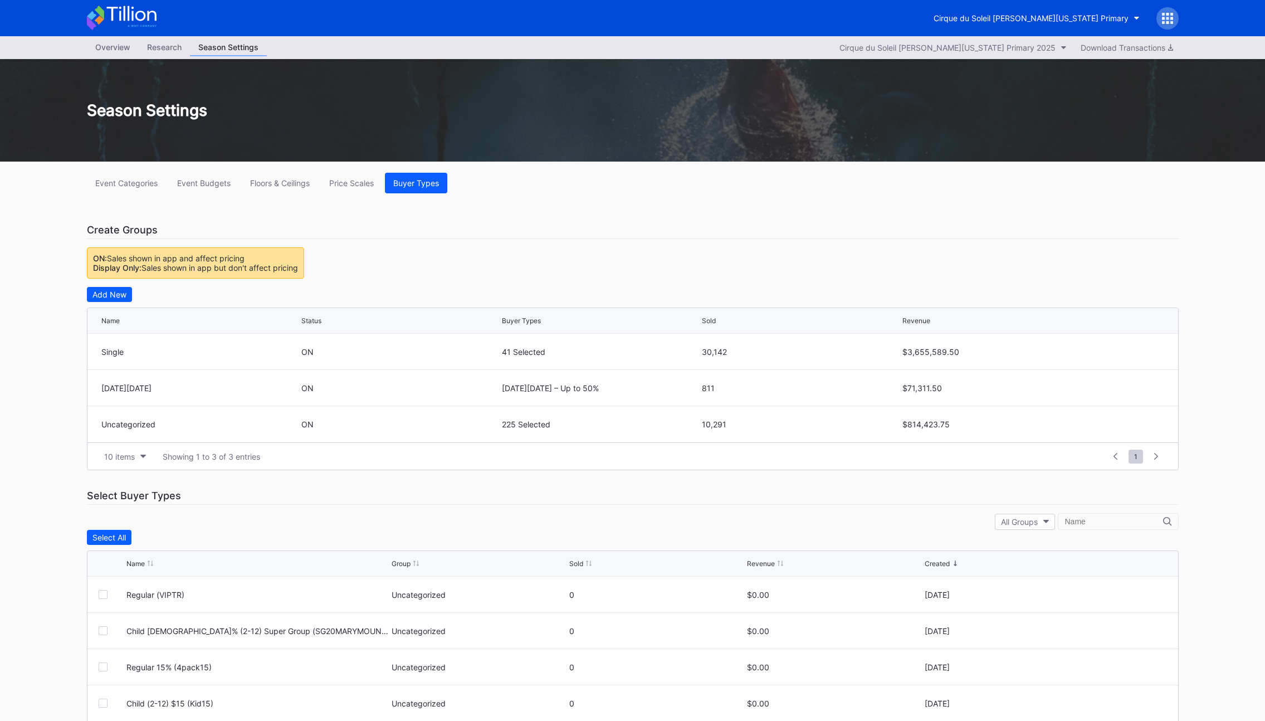
click at [522, 232] on div "Create Groups" at bounding box center [633, 230] width 1092 height 18
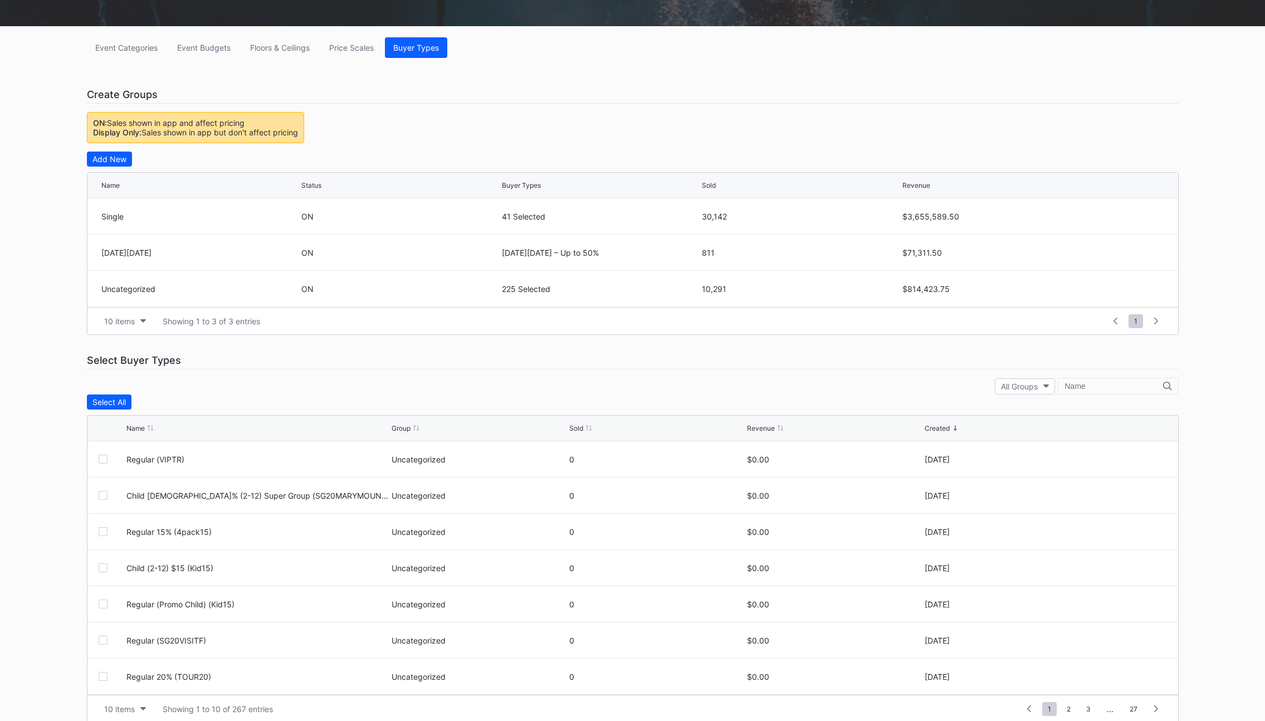
scroll to position [148, 0]
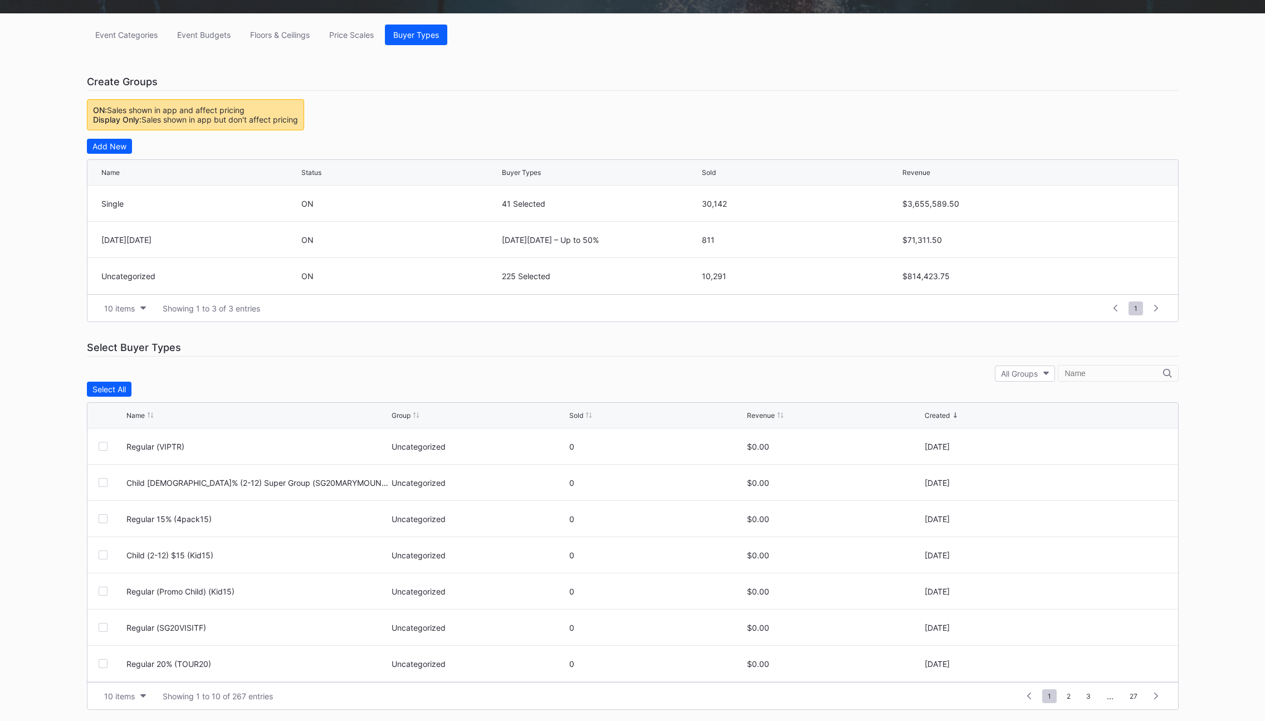
click at [573, 414] on div "Sold" at bounding box center [576, 415] width 14 height 8
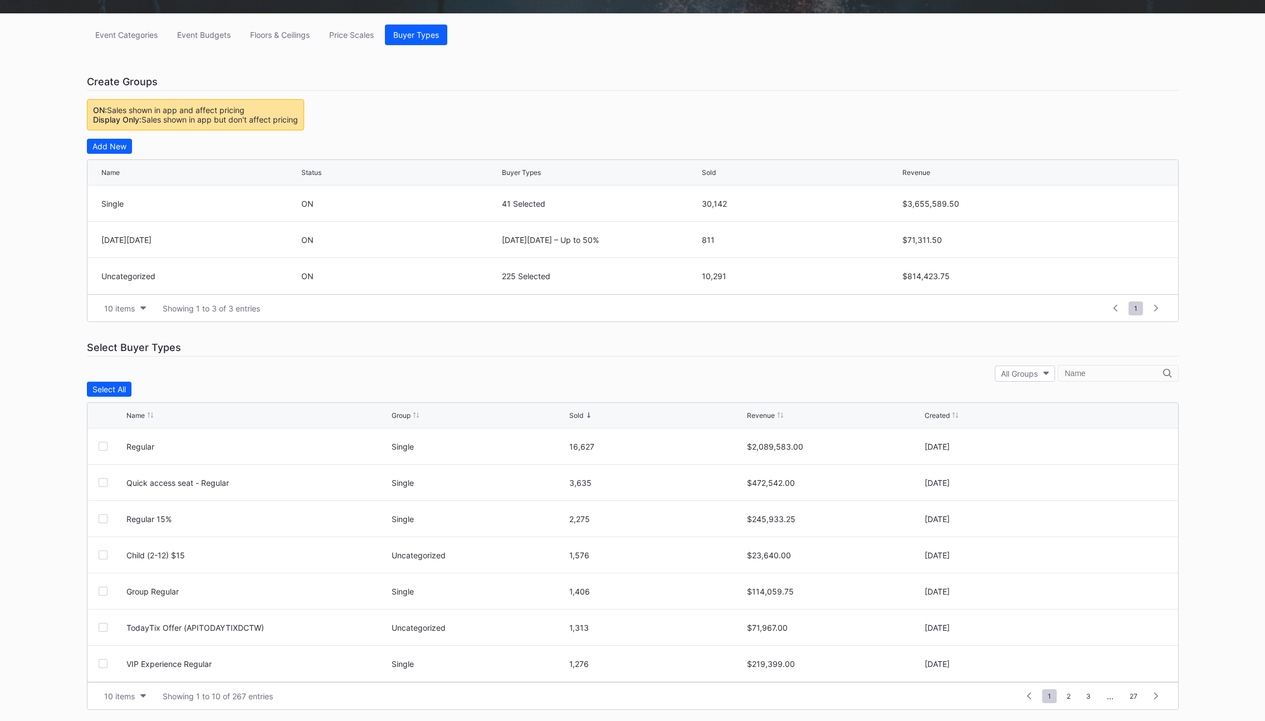
click at [588, 361] on div "Event Categories Event Budgets Floors & Ceilings Price Scales Buyer Types Creat…" at bounding box center [633, 366] width 1114 height 707
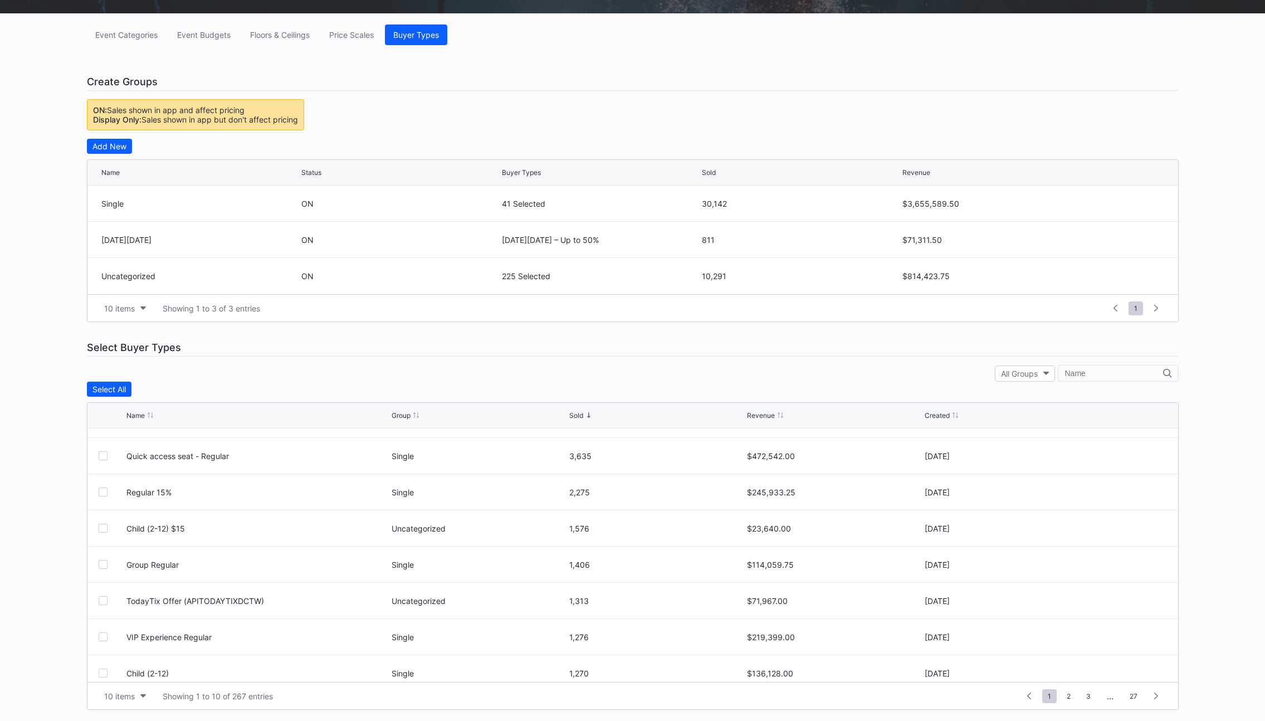
scroll to position [0, 0]
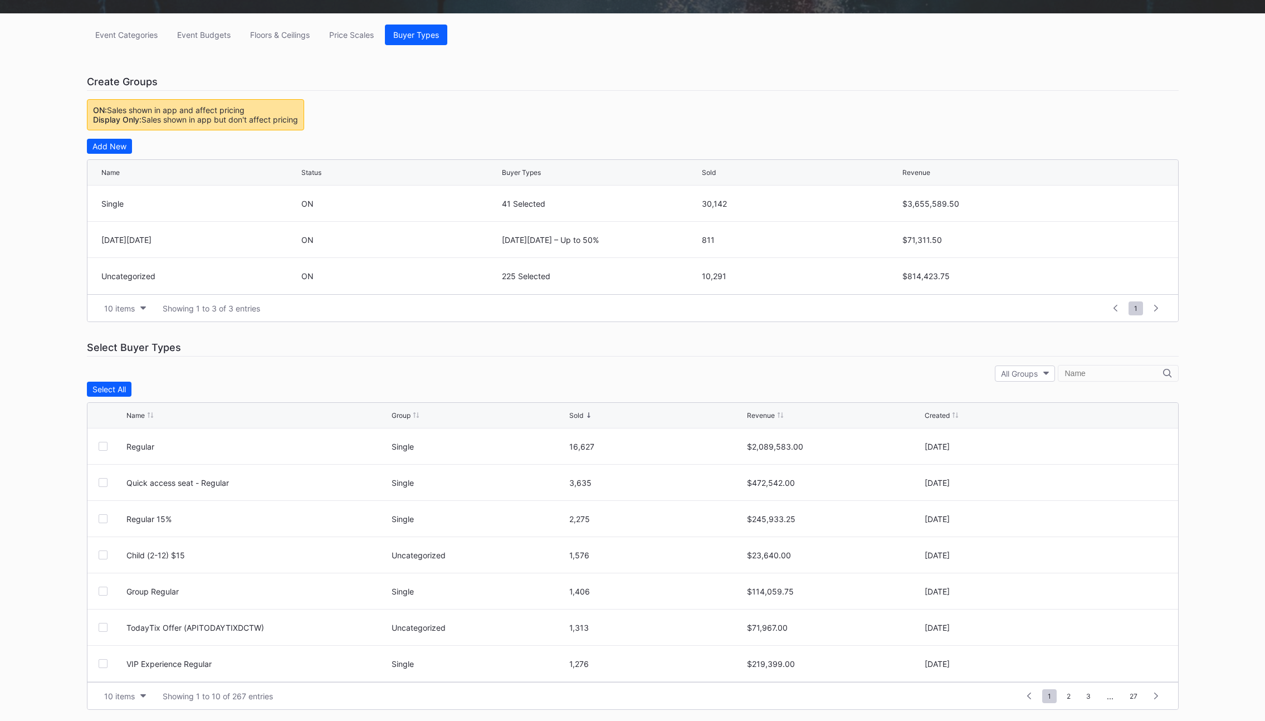
click at [558, 351] on div "Select Buyer Types" at bounding box center [633, 348] width 1092 height 18
click at [769, 418] on div "Revenue" at bounding box center [761, 415] width 28 height 8
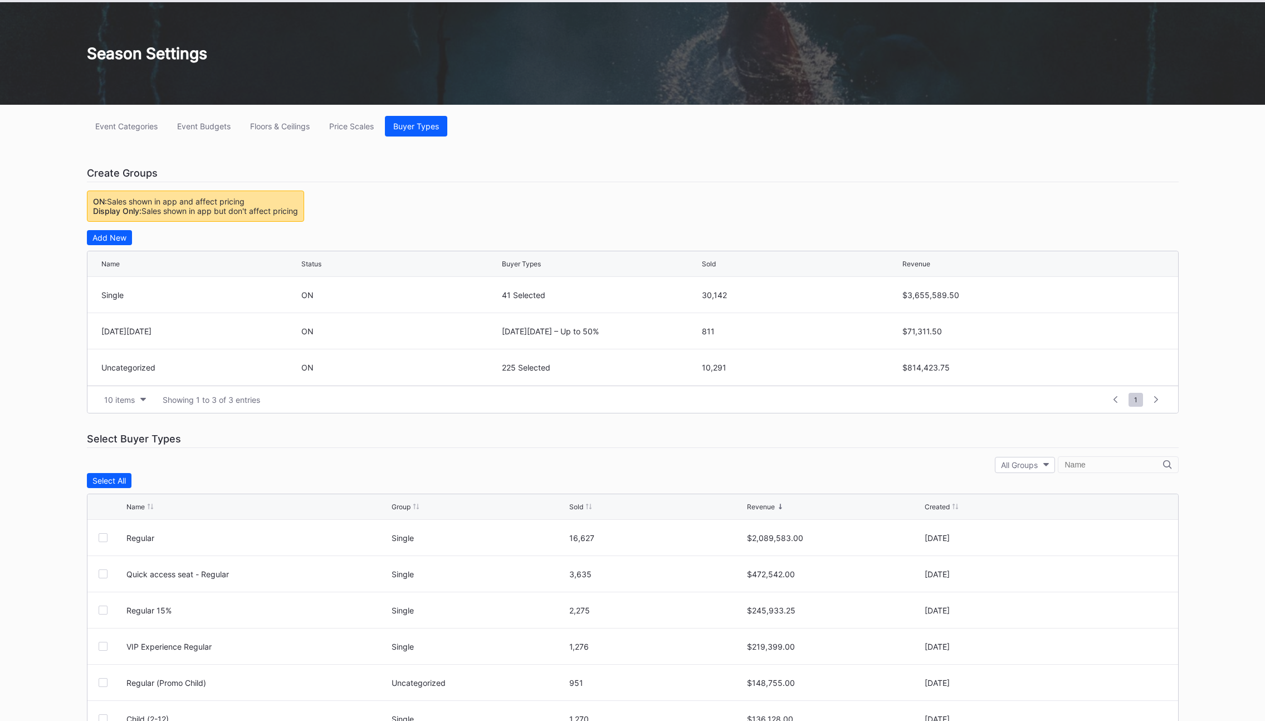
scroll to position [148, 0]
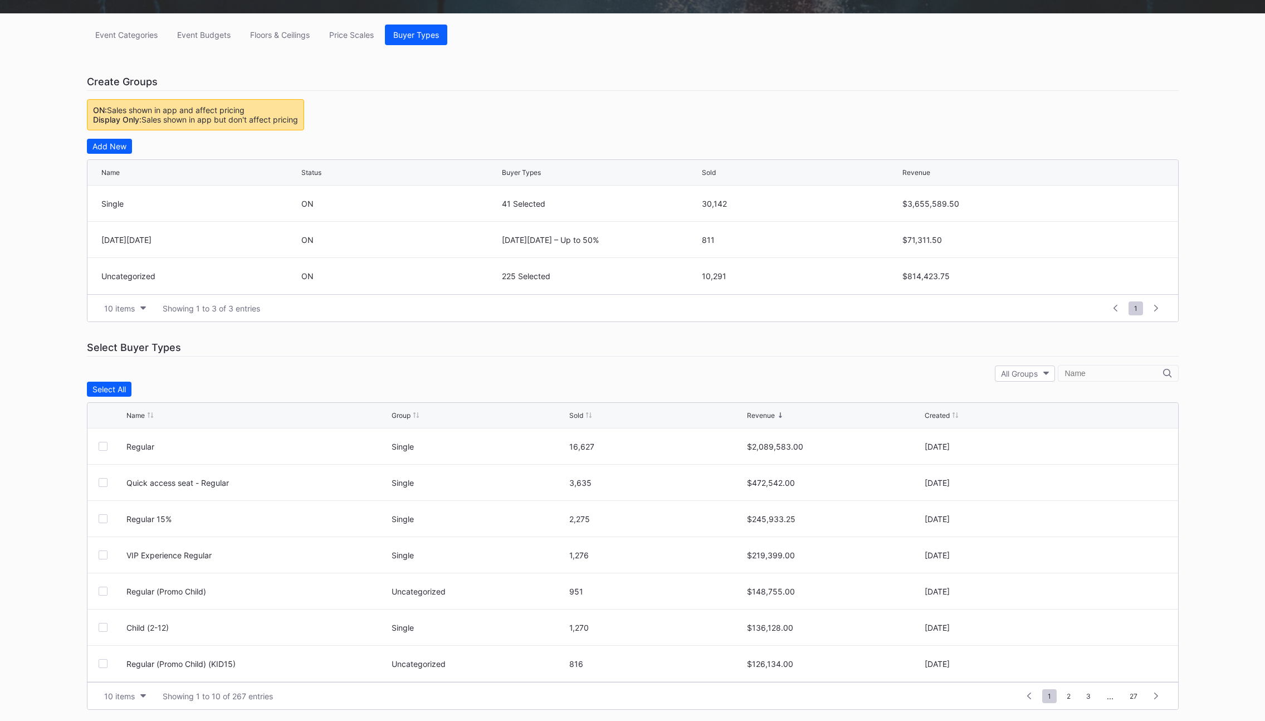
click at [648, 340] on div "Select Buyer Types" at bounding box center [633, 348] width 1092 height 18
